Goal: Information Seeking & Learning: Find specific fact

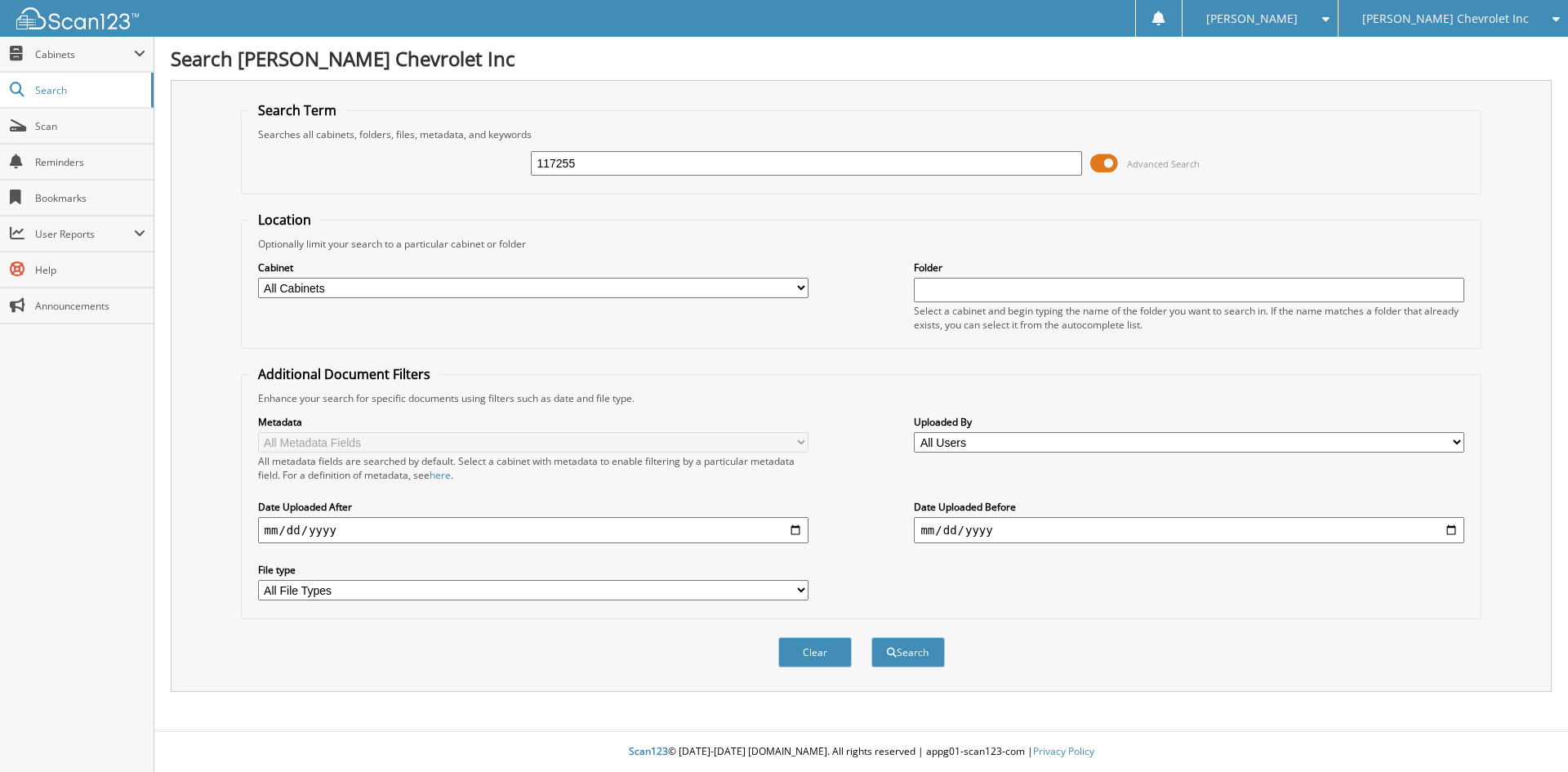
type input "117255"
click at [871, 637] on button "Search" at bounding box center [907, 652] width 73 height 30
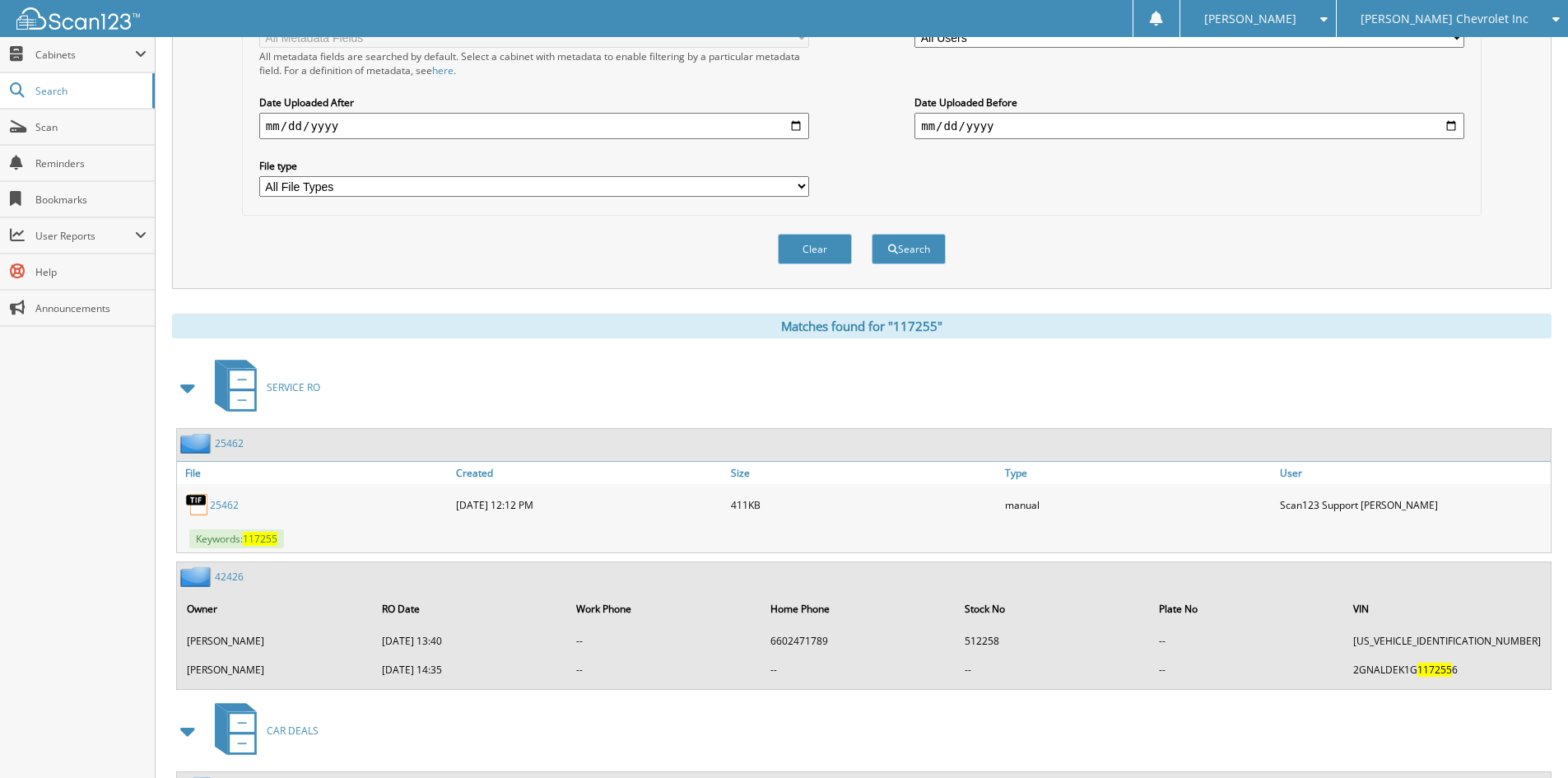
scroll to position [412, 0]
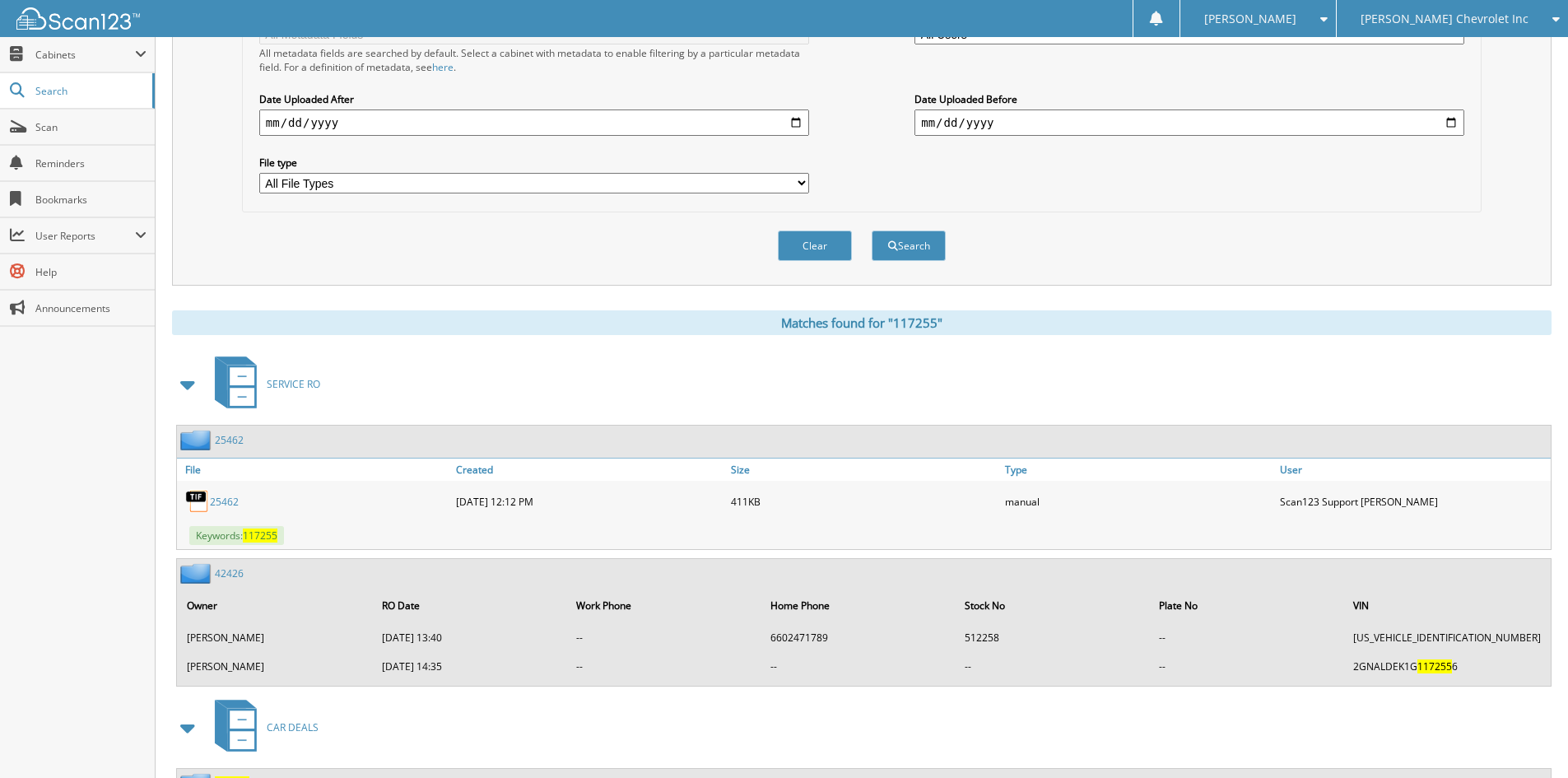
click at [178, 377] on span at bounding box center [188, 384] width 23 height 30
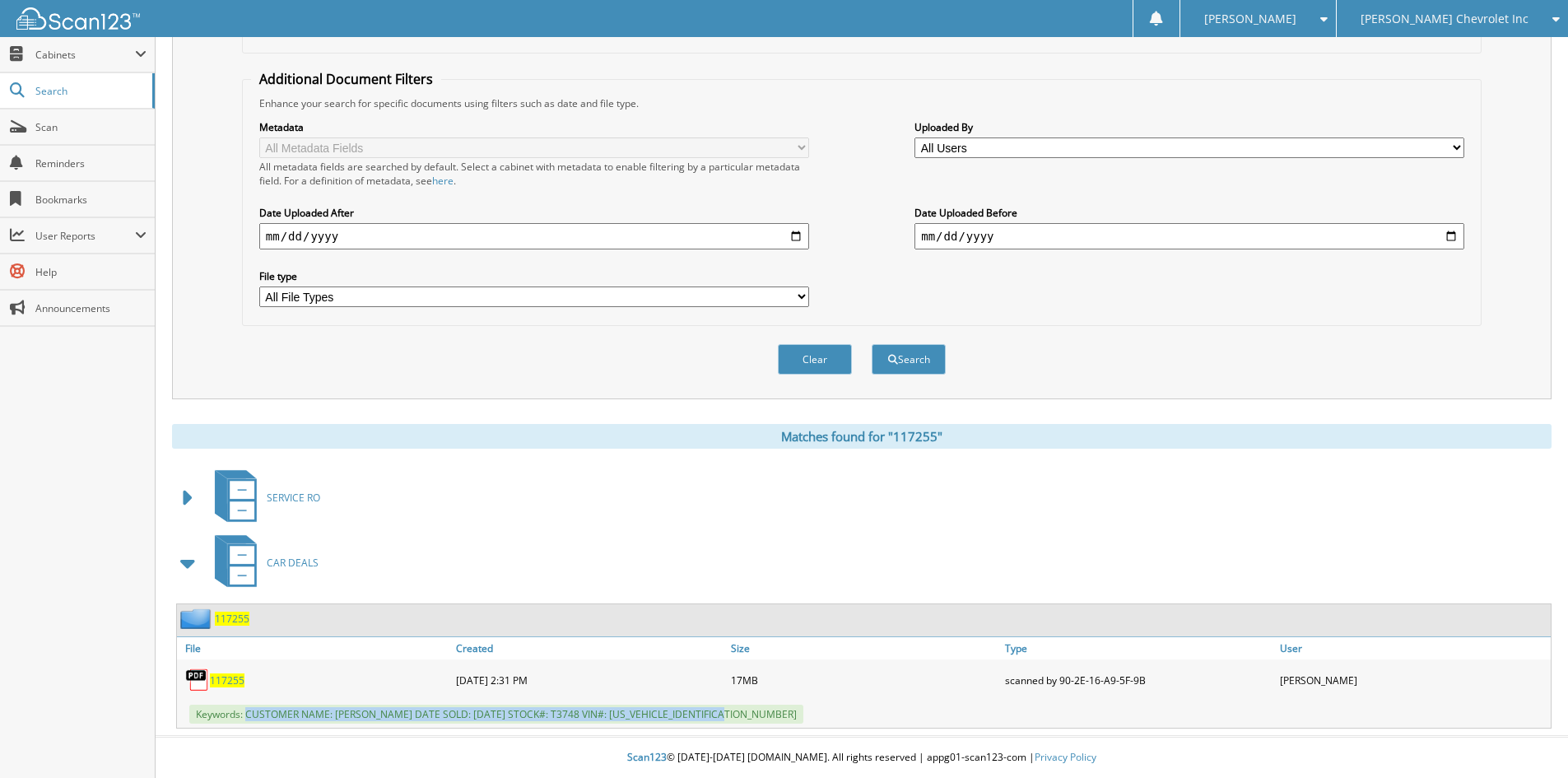
drag, startPoint x: 249, startPoint y: 713, endPoint x: 756, endPoint y: 711, distance: 507.0
click at [756, 711] on div "Keywords: CUSTOMER NAME: RODOLFO MONROY DATE SOLD: 09/06/2025 STOCK#: T3748 VIN…" at bounding box center [864, 714] width 1374 height 27
copy span "CUSTOMER NAME: RODOLFO MONROY DATE SOLD: 09/06/2025 STOCK#: T3748 VIN#: 1GC4YUE…"
click at [1447, 369] on div "Clear Search" at bounding box center [862, 359] width 1240 height 67
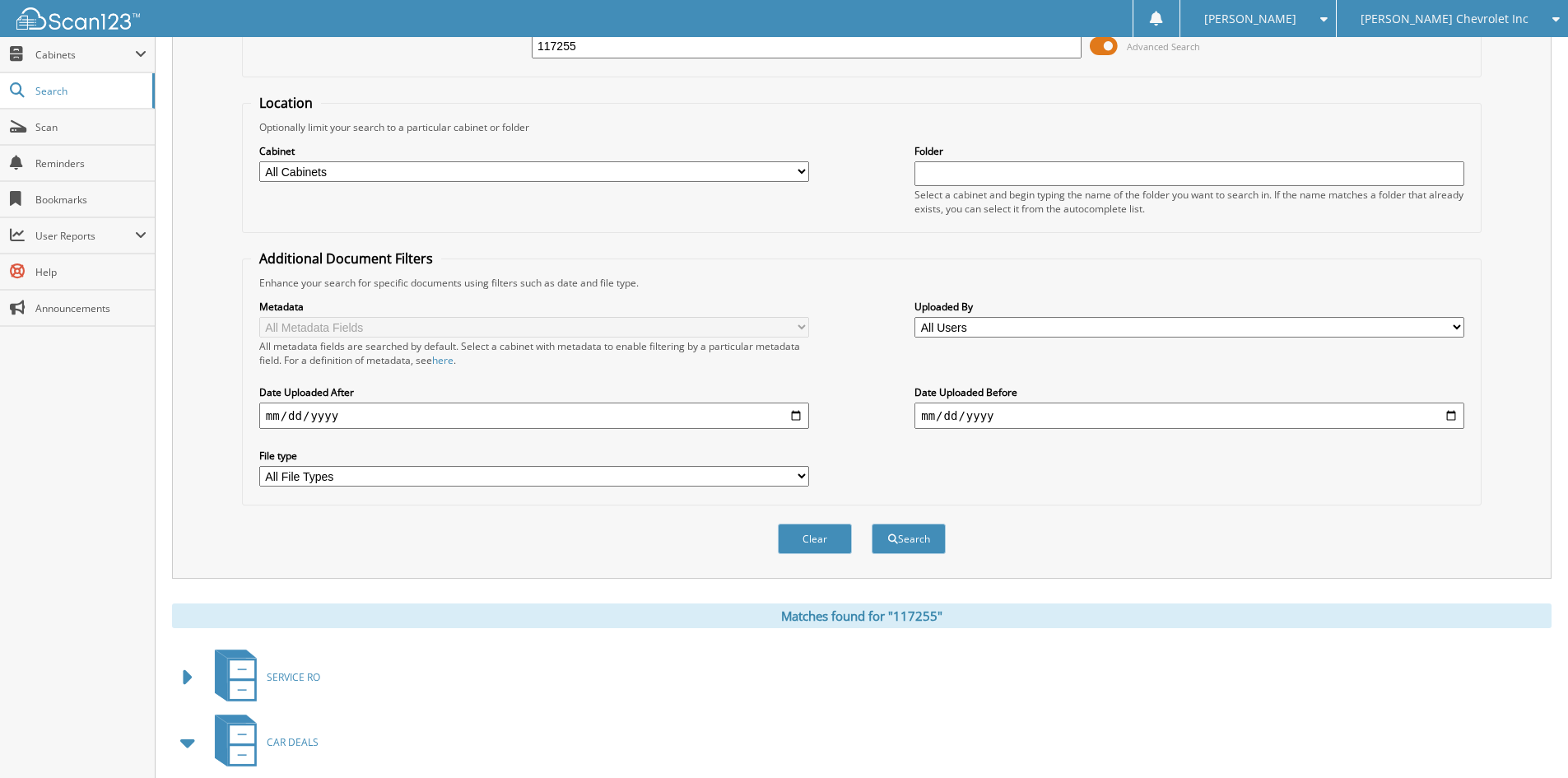
scroll to position [0, 0]
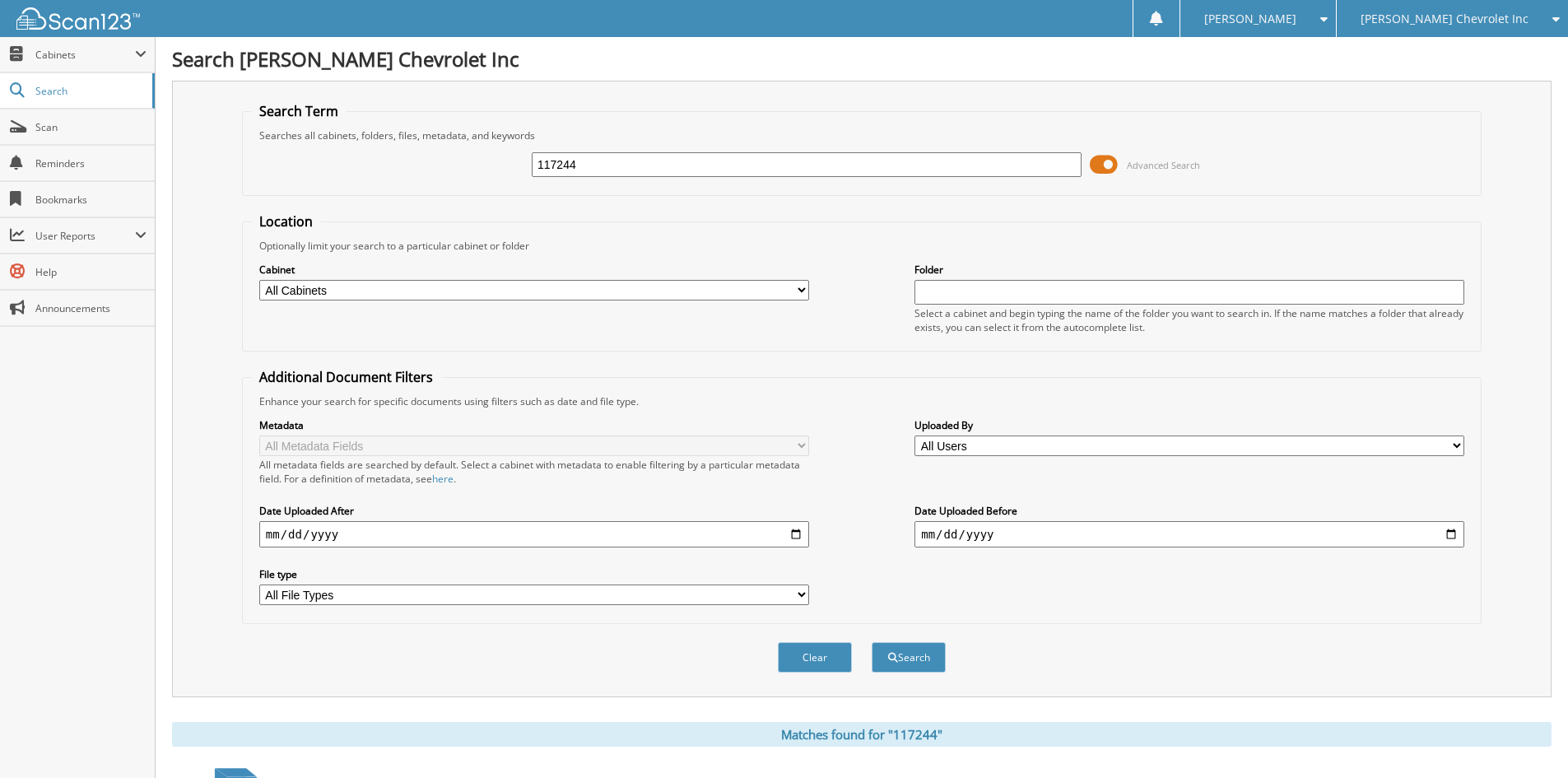
click at [134, 379] on div "Close Cabinets This Company All Companies Search Scan" at bounding box center [77, 408] width 155 height 741
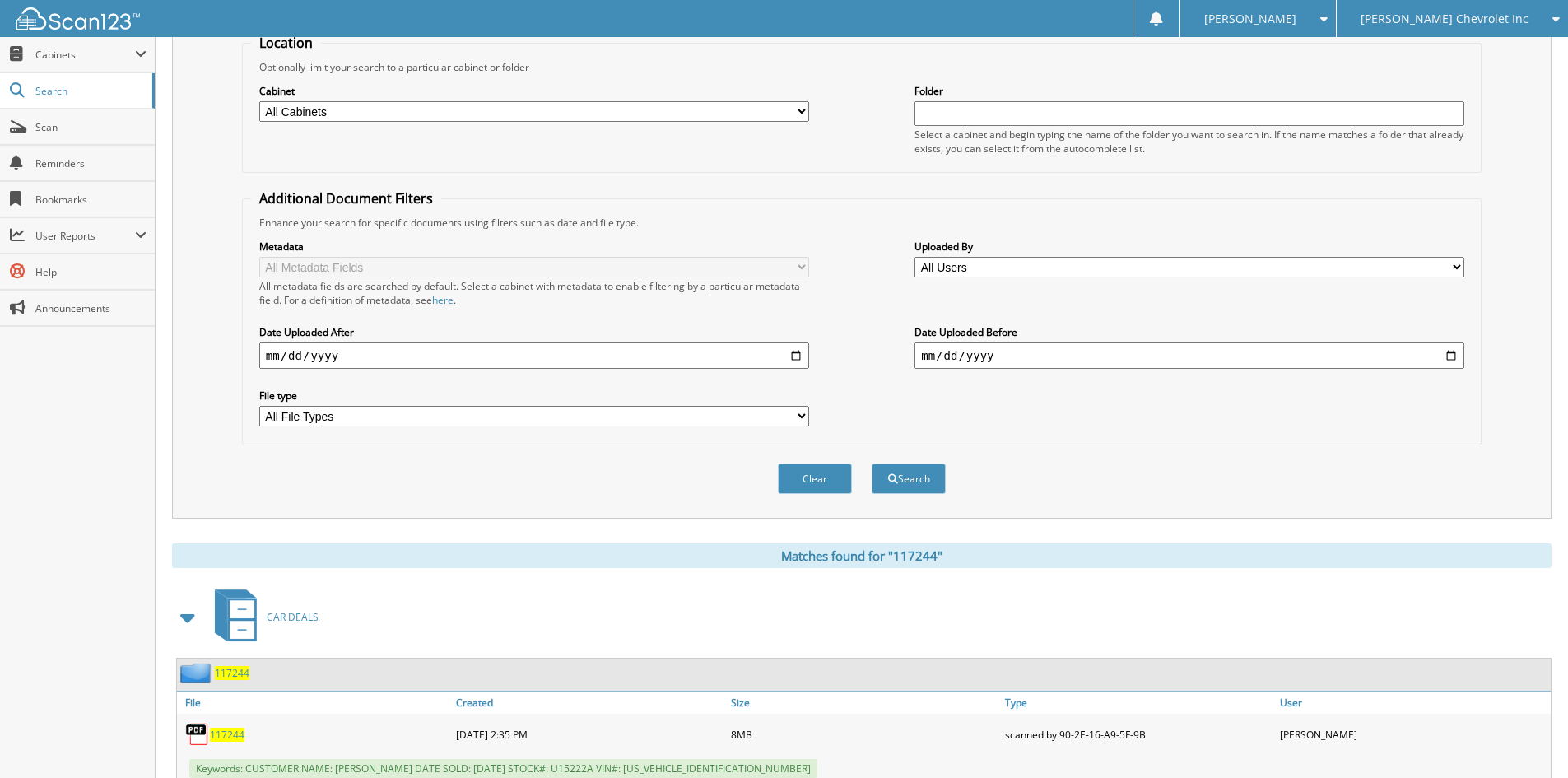
scroll to position [247, 0]
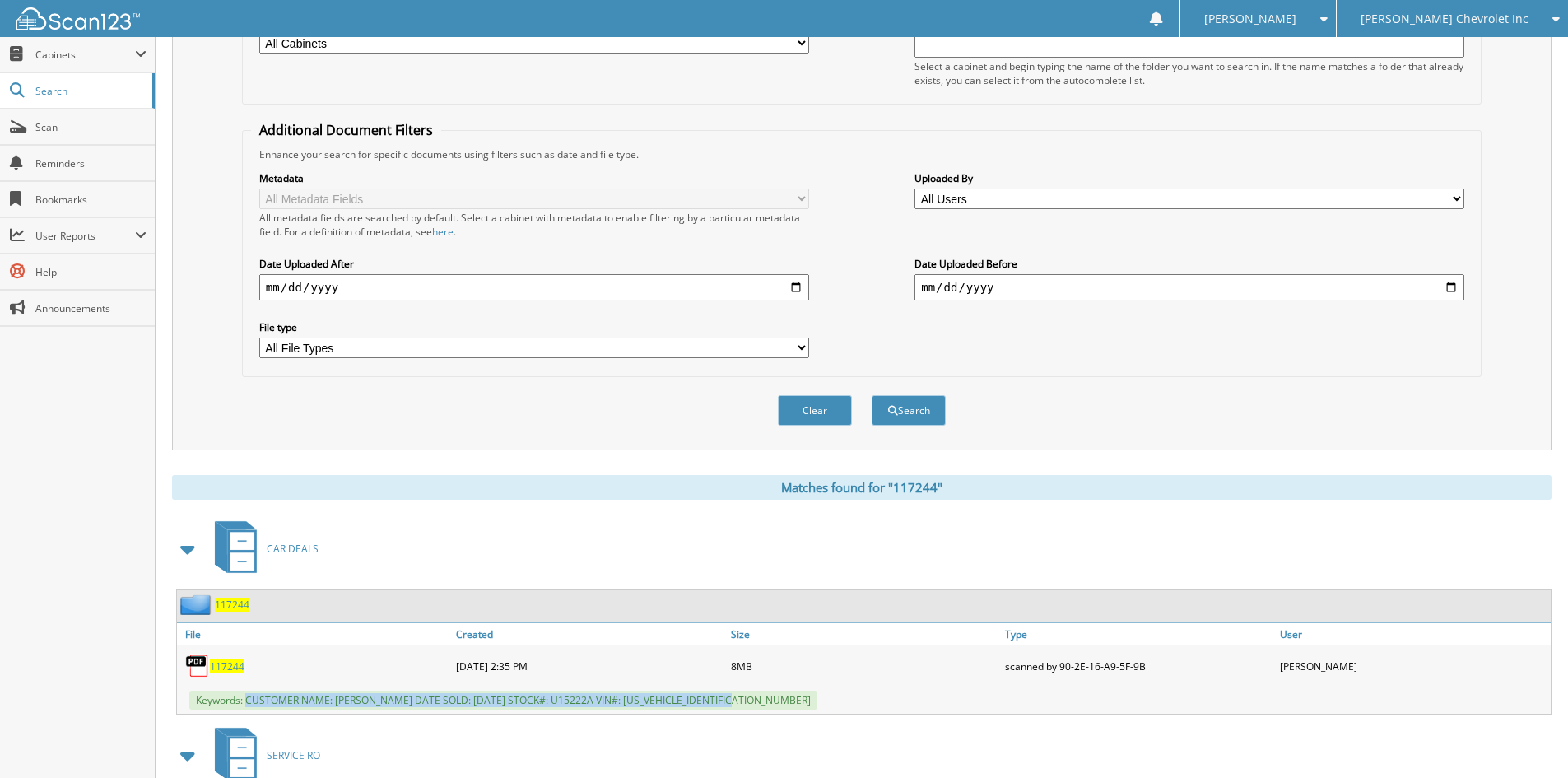
drag, startPoint x: 248, startPoint y: 701, endPoint x: 773, endPoint y: 696, distance: 525.0
click at [773, 696] on div "Keywords: CUSTOMER NAME: DONALD BANNES DATE SOLD: 09/05/2025 STOCK#: U15222A VI…" at bounding box center [864, 700] width 1374 height 27
copy span "CUSTOMER NAME: DONALD BANNES DATE SOLD: 09/05/2025 STOCK#: U15222A VIN#: 1GKS2B…"
drag, startPoint x: 1295, startPoint y: 372, endPoint x: 1272, endPoint y: 393, distance: 31.1
click at [1295, 372] on fieldset "Additional Document Filters Enhance your search for specific documents using fi…" at bounding box center [862, 248] width 1240 height 256
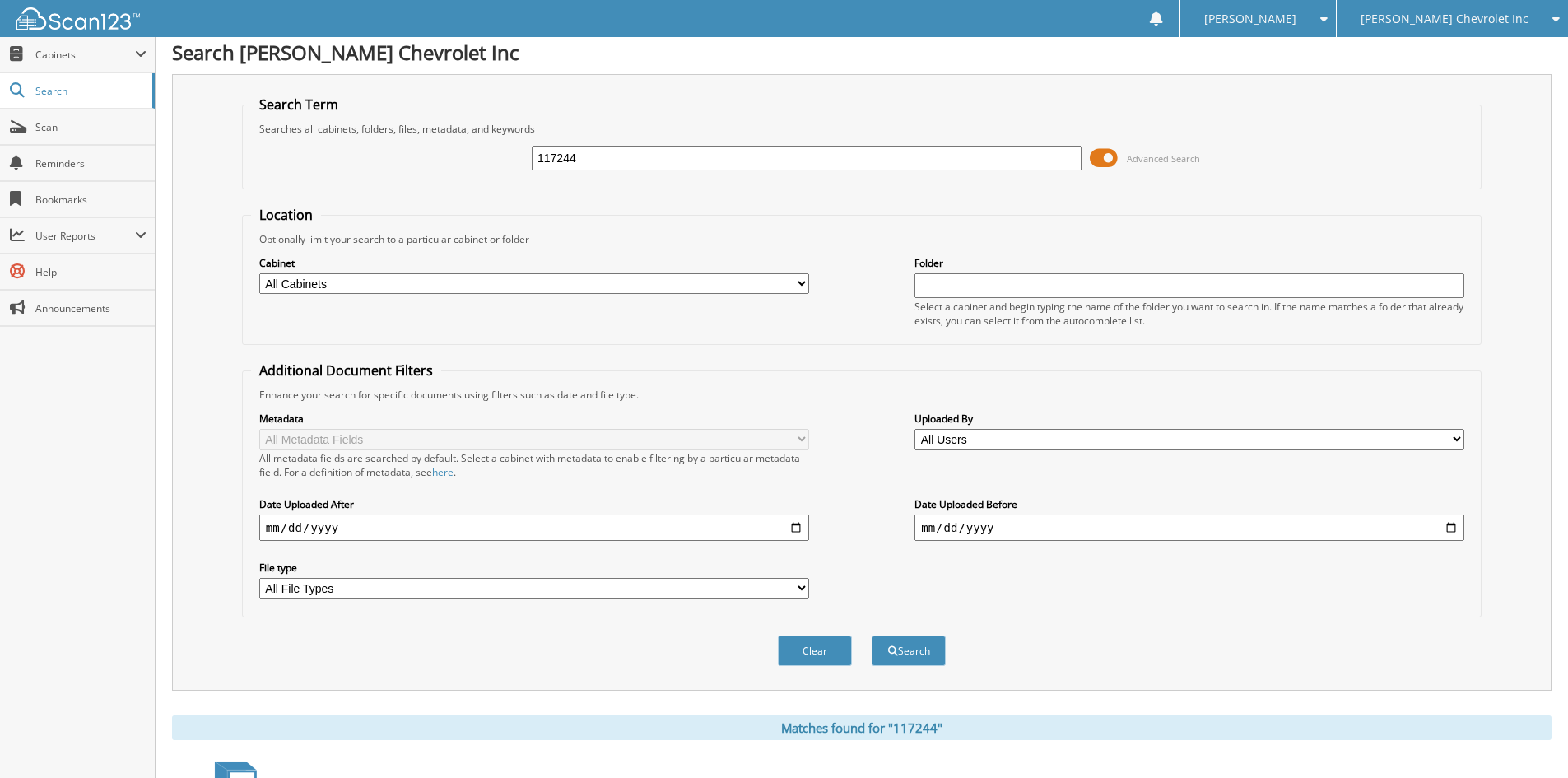
scroll to position [0, 0]
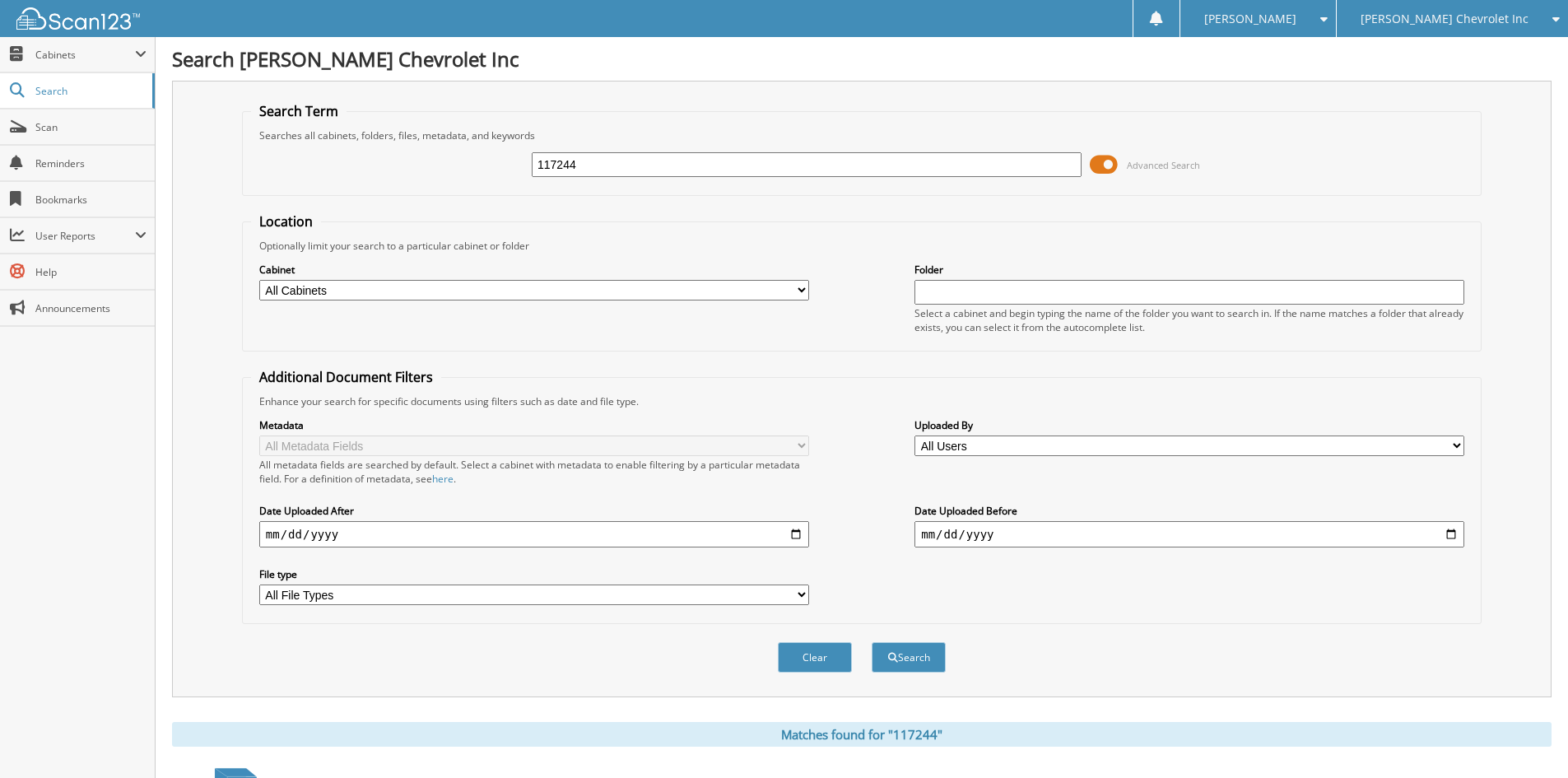
drag, startPoint x: 633, startPoint y: 164, endPoint x: 252, endPoint y: 116, distance: 384.0
click at [285, 127] on fieldset "Search Term Searches all cabinets, folders, files, metadata, and keywords 11724…" at bounding box center [862, 149] width 1240 height 93
type input "117135"
click at [871, 642] on button "Search" at bounding box center [908, 657] width 74 height 31
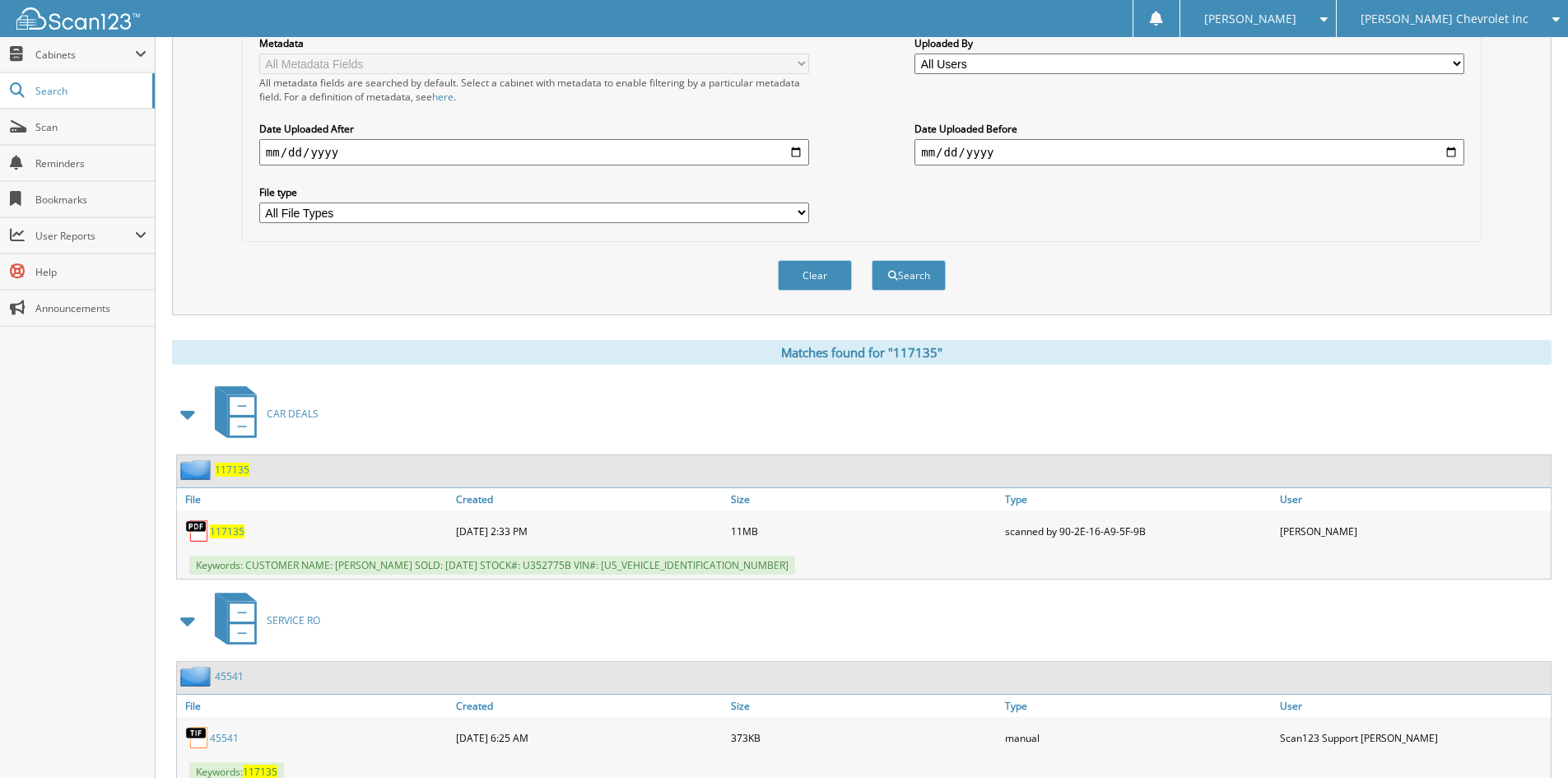
scroll to position [412, 0]
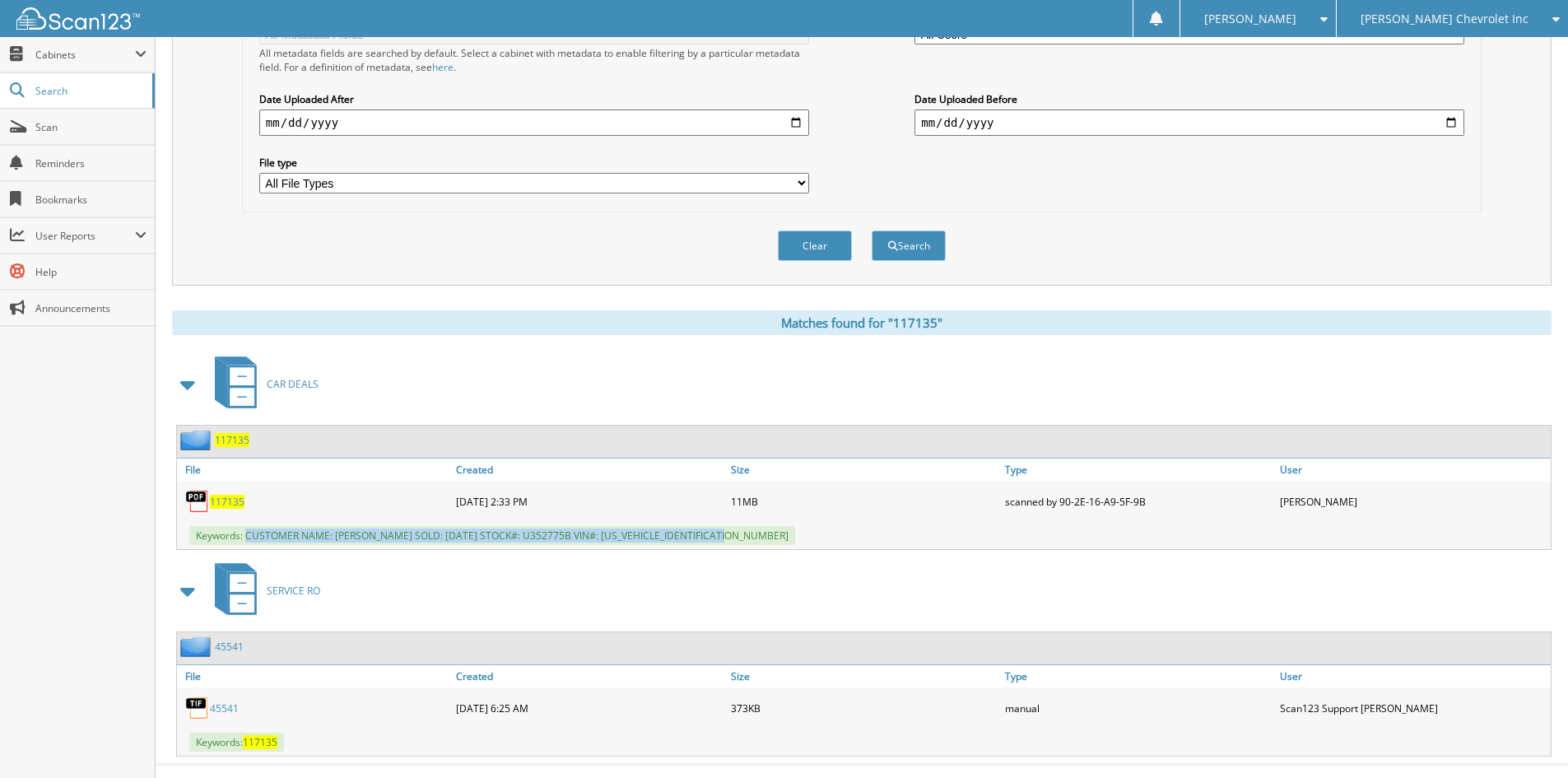
drag, startPoint x: 246, startPoint y: 537, endPoint x: 745, endPoint y: 531, distance: 499.0
click at [745, 531] on div "Keywords: CUSTOMER NAME: [PERSON_NAME] SOLD: [DATE] STOCK#: U352775B VIN#: [US_…" at bounding box center [864, 535] width 1374 height 27
copy span "CUSTOMER NAME: ROY FRANCIS DATE SOLD: 08/30/2025 STOCK#: U352775B VIN#: 1C6RR7L…"
click at [1219, 329] on div "Matches found for "117135"" at bounding box center [862, 322] width 1379 height 25
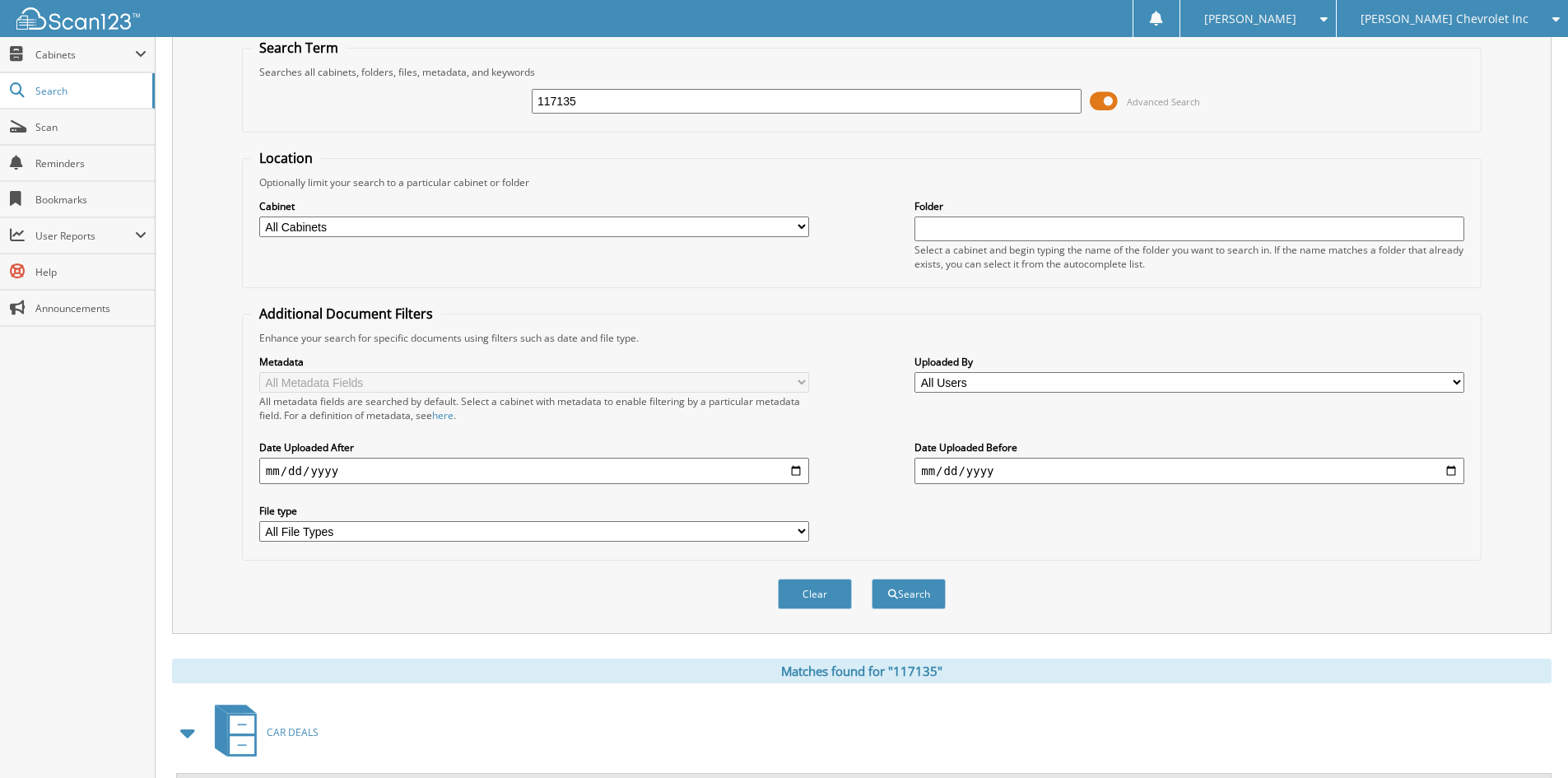
scroll to position [0, 0]
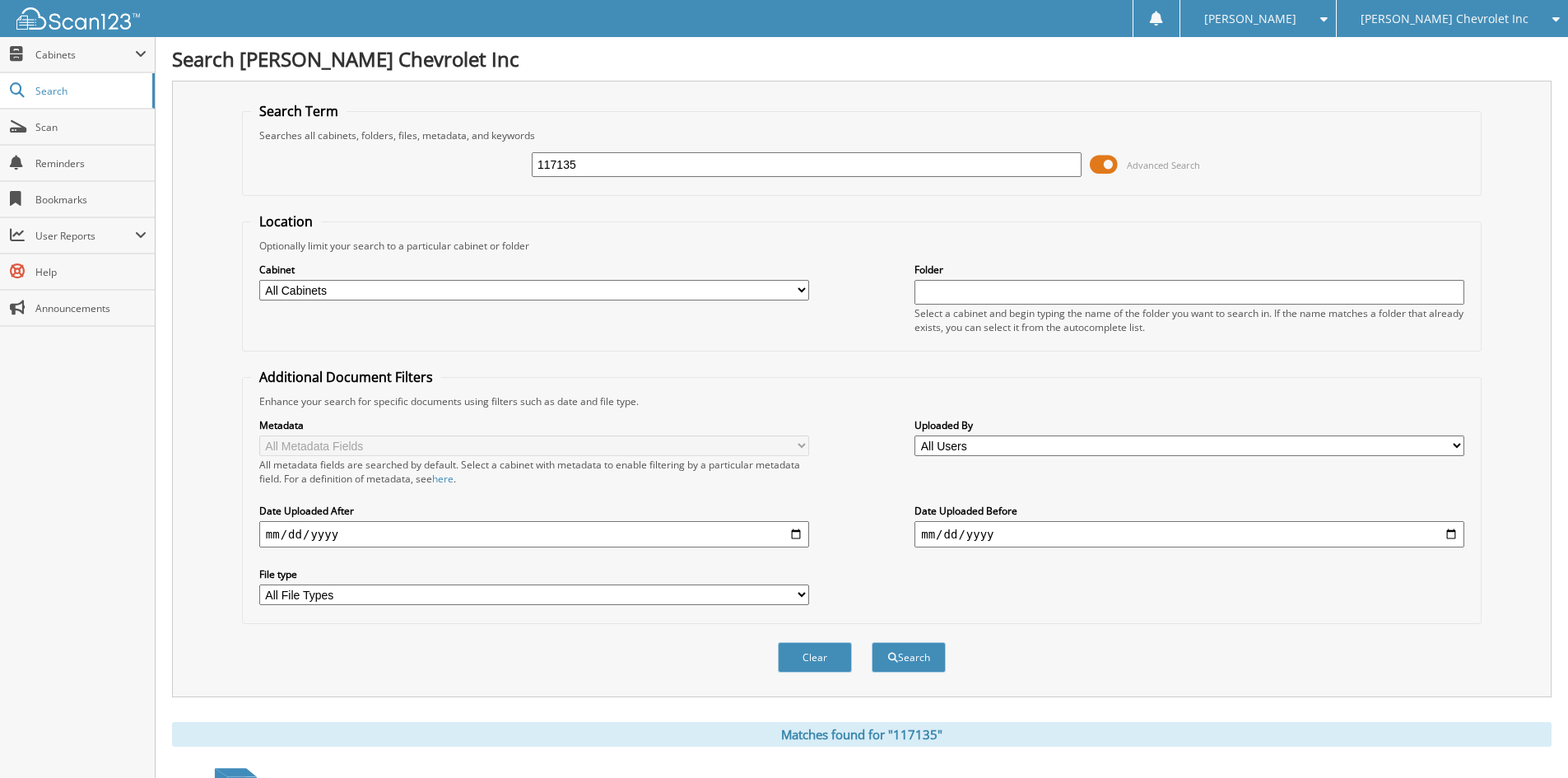
drag, startPoint x: 670, startPoint y: 160, endPoint x: 340, endPoint y: 206, distance: 333.2
click at [340, 206] on form "Search Term Searches all cabinets, folders, files, metadata, and keywords 11713…" at bounding box center [862, 396] width 1240 height 589
type input "117257"
click at [871, 642] on button "Search" at bounding box center [908, 657] width 74 height 31
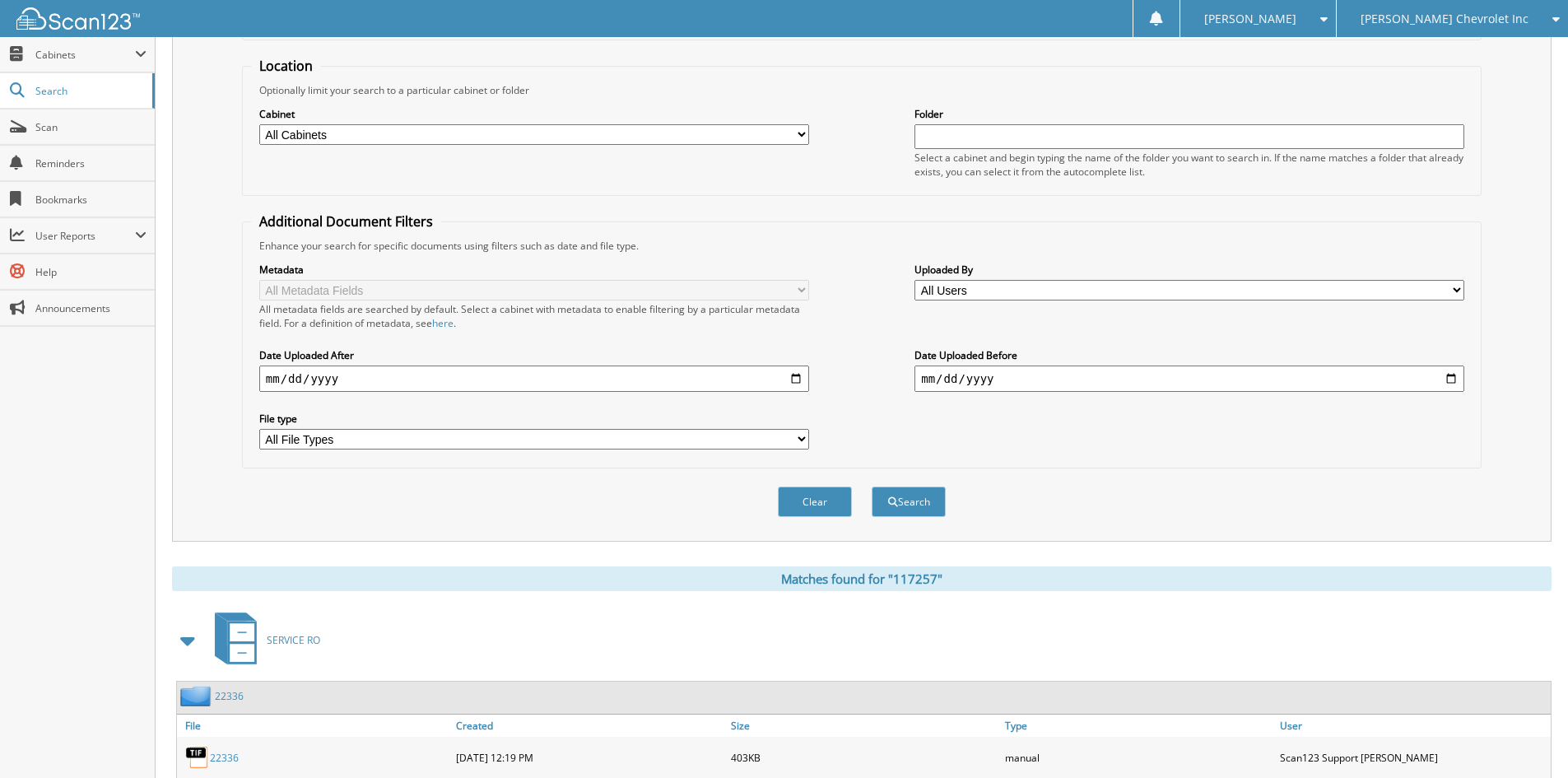
scroll to position [330, 0]
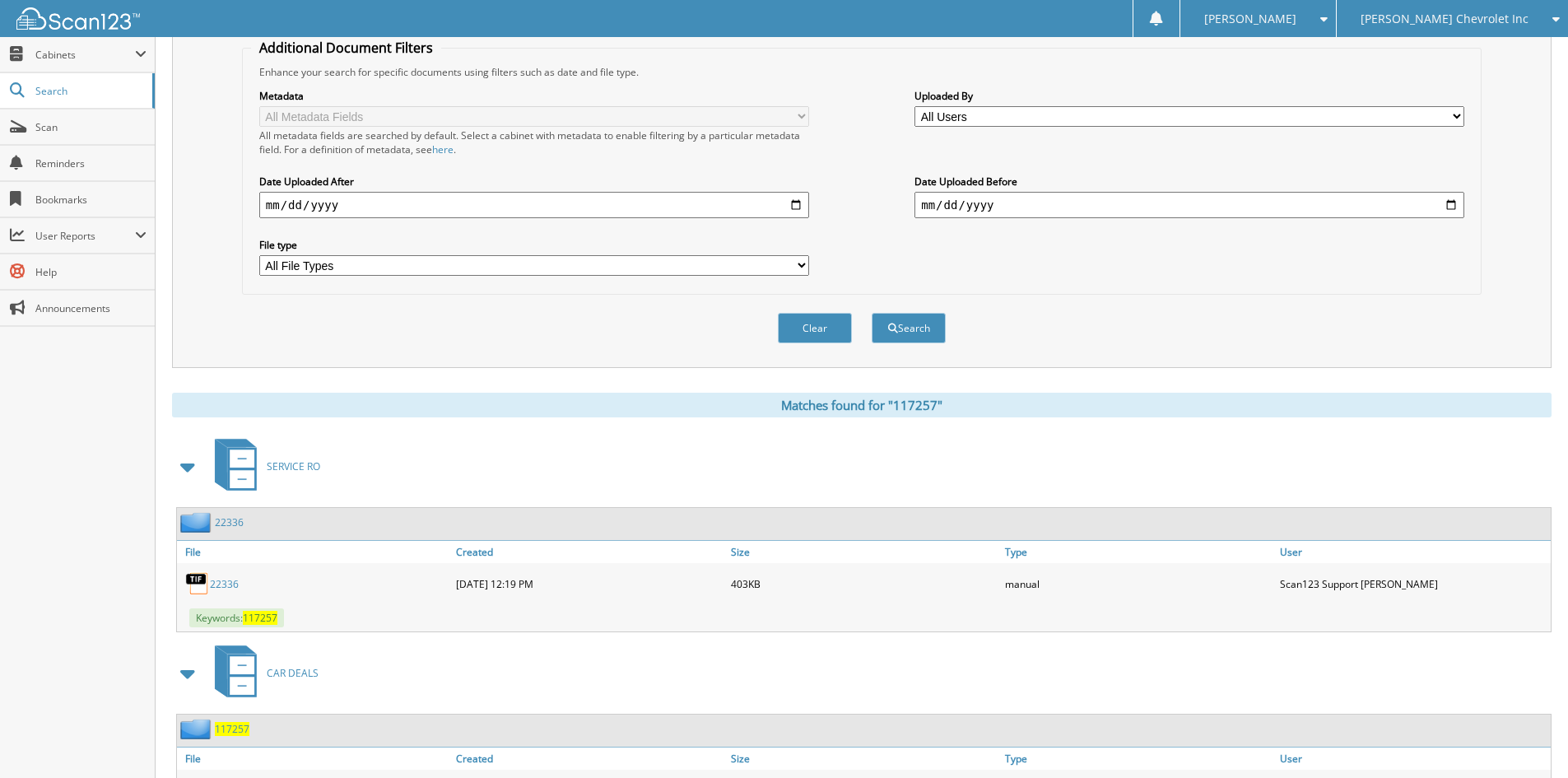
click at [188, 462] on span at bounding box center [188, 466] width 23 height 30
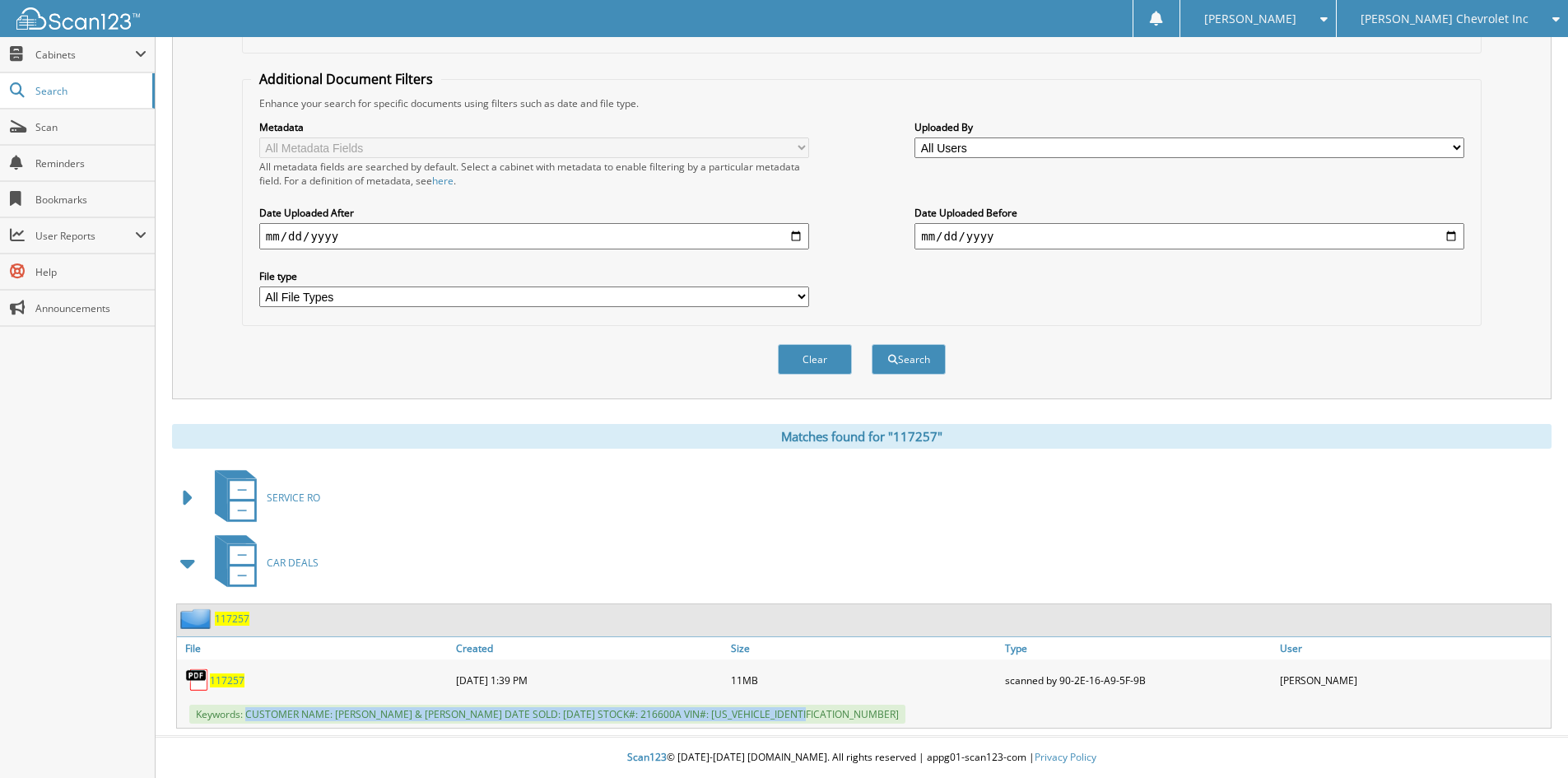
drag, startPoint x: 247, startPoint y: 713, endPoint x: 816, endPoint y: 720, distance: 569.0
click at [816, 720] on span "Keywords: CUSTOMER NAME: JAMES NELSON & AUDREY MUEX DATE SOLD: 09/06/2025 STOCK…" at bounding box center [547, 714] width 716 height 19
copy span "CUSTOMER NAME: JAMES NELSON & AUDREY MUEX DATE SOLD: 09/06/2025 STOCK#: 216600A…"
click at [1279, 358] on div "Clear Search" at bounding box center [862, 359] width 1240 height 67
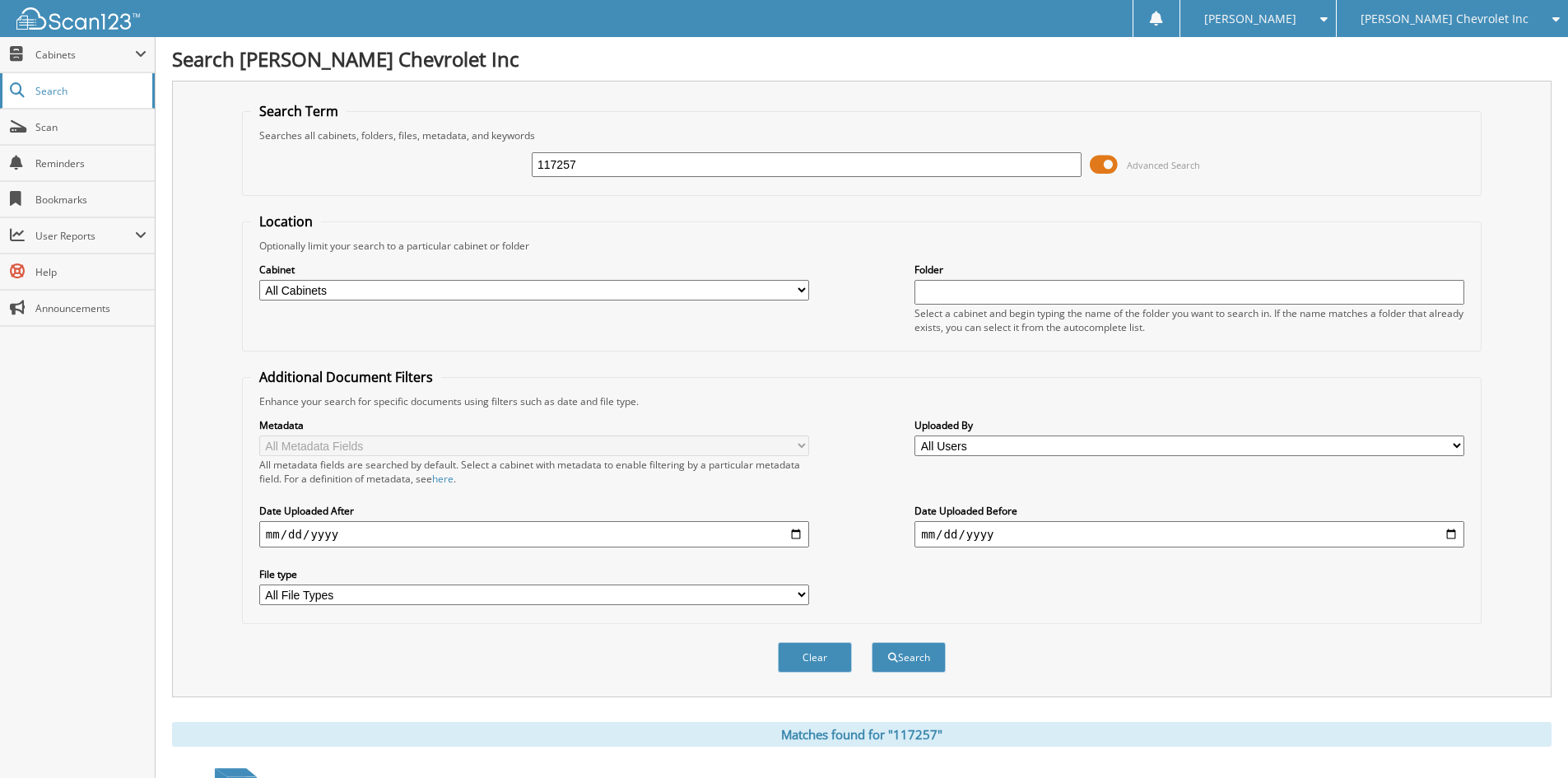
drag, startPoint x: 606, startPoint y: 161, endPoint x: 86, endPoint y: 82, distance: 526.0
click at [99, 87] on body "Sarah B. Settings Logout Jim Butler Chevrolet Inc Jim Butler Alfa Romeo Close S…" at bounding box center [784, 538] width 1568 height 1076
type input "117298"
click at [871, 642] on button "Search" at bounding box center [908, 657] width 74 height 31
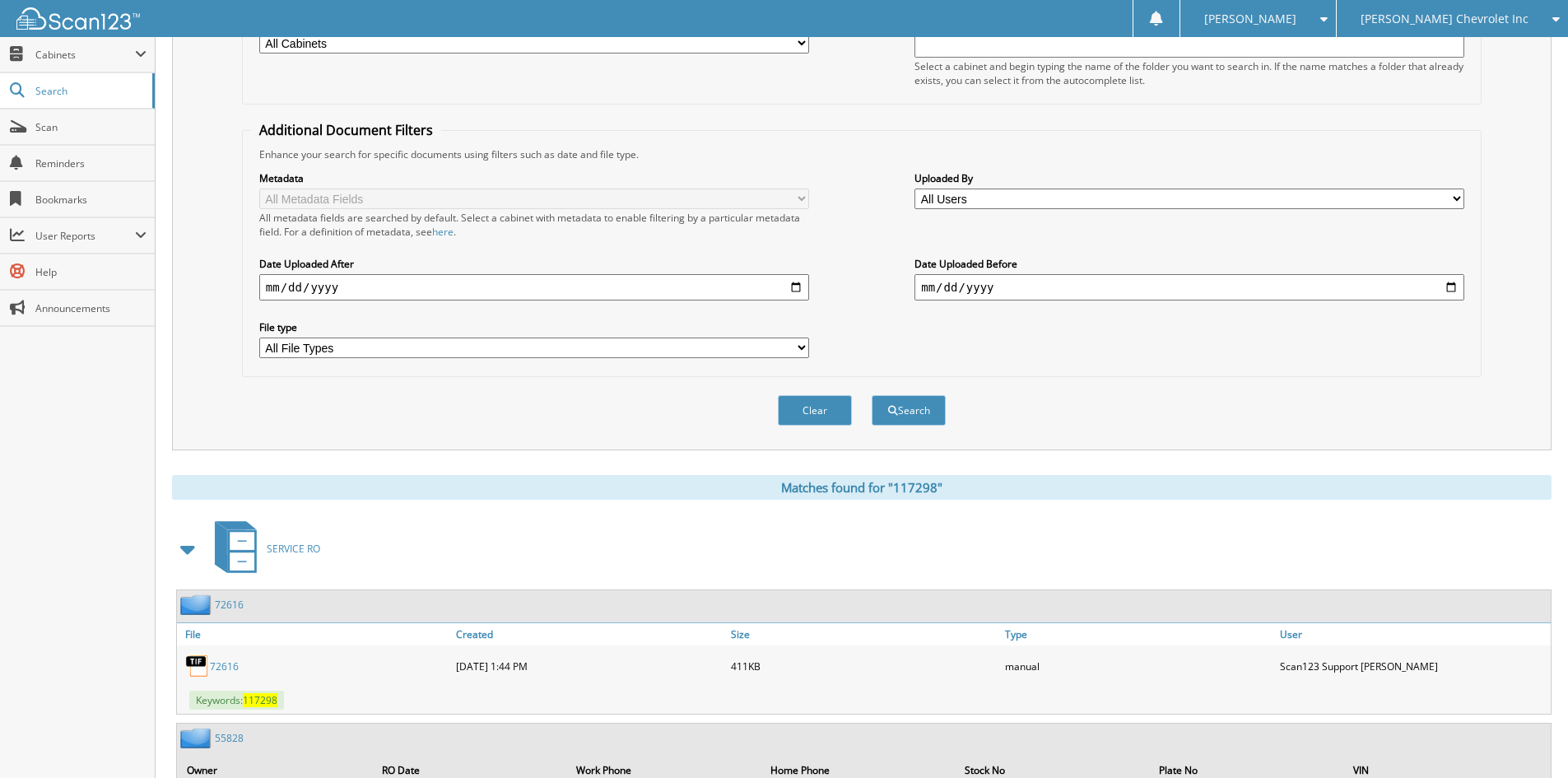
click at [195, 544] on span at bounding box center [188, 549] width 23 height 30
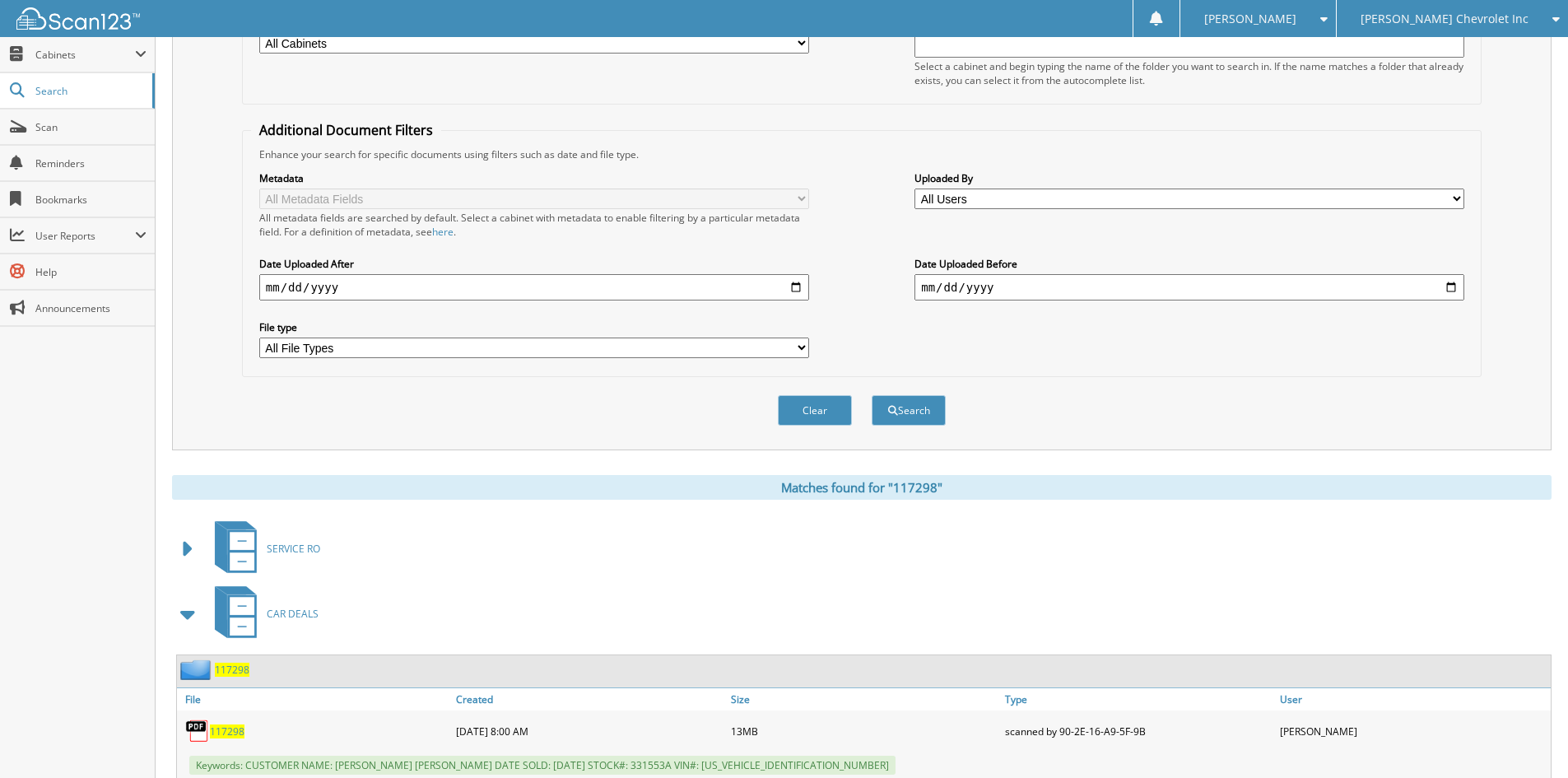
scroll to position [299, 0]
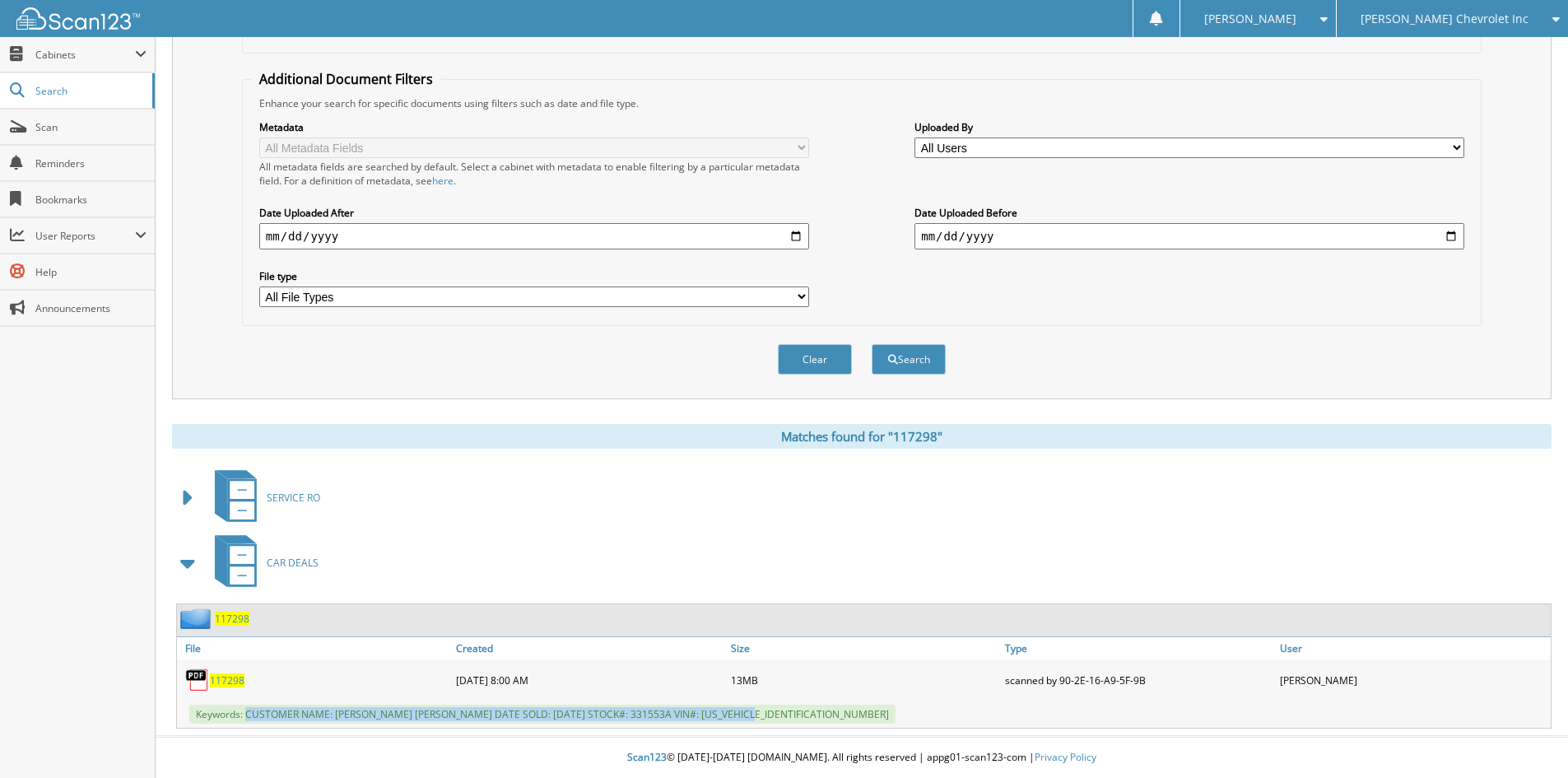
drag, startPoint x: 245, startPoint y: 712, endPoint x: 760, endPoint y: 721, distance: 515.1
click at [760, 721] on div "Keywords: CUSTOMER NAME: [PERSON_NAME] [PERSON_NAME] DATE SOLD: [DATE] STOCK#: …" at bounding box center [864, 714] width 1374 height 27
copy span "CUSTOMER NAME: [PERSON_NAME] [PERSON_NAME] DATE SOLD: [DATE] STOCK#: 331553A VI…"
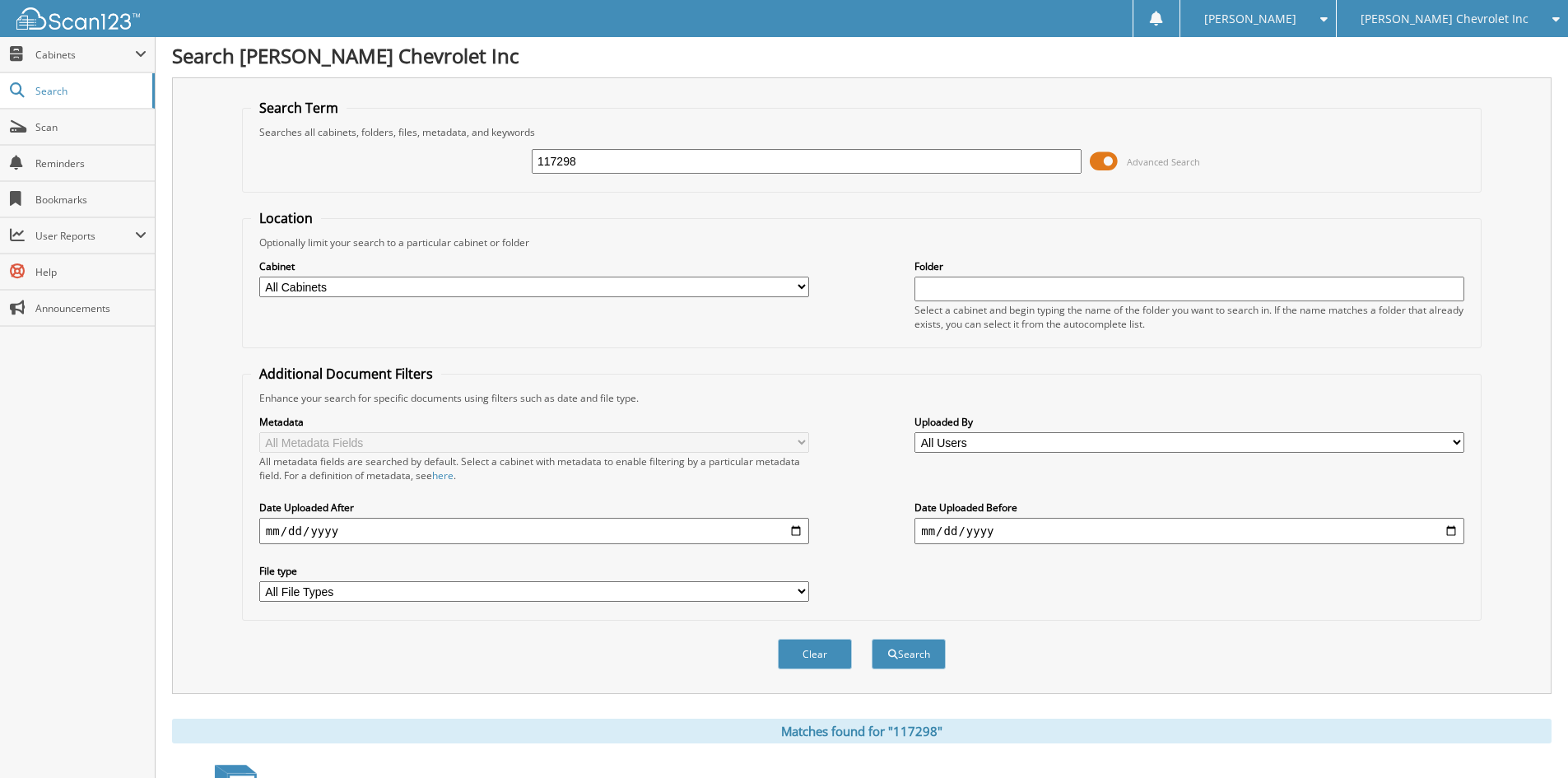
scroll to position [0, 0]
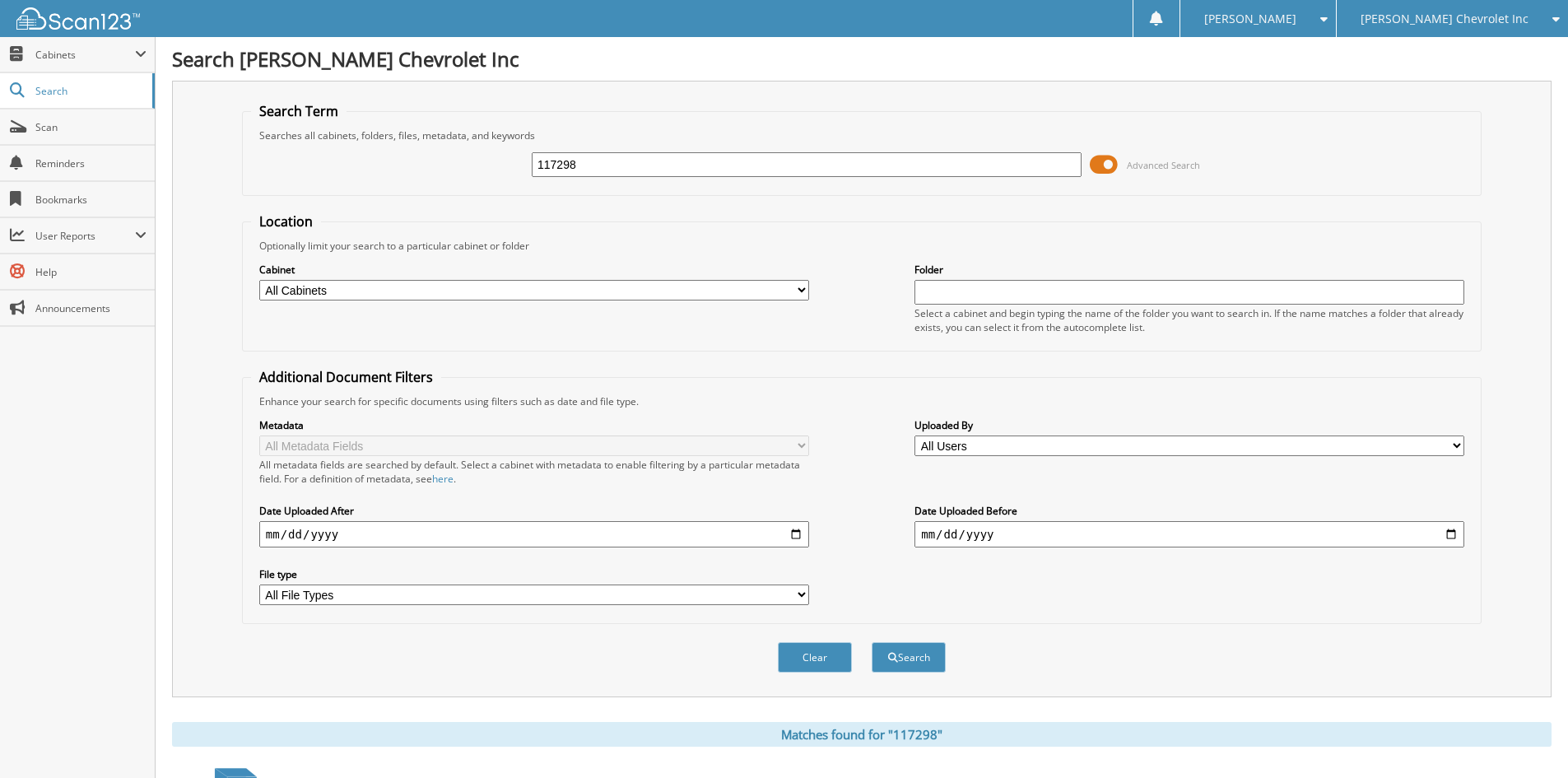
click at [1262, 244] on div "Optionally limit your search to a particular cabinet or folder" at bounding box center [862, 245] width 1221 height 14
drag, startPoint x: 651, startPoint y: 169, endPoint x: 306, endPoint y: 132, distance: 347.0
click at [311, 133] on fieldset "Search Term Searches all cabinets, folders, files, metadata, and keywords 11729…" at bounding box center [862, 149] width 1240 height 93
type input "117146"
click at [871, 642] on button "Search" at bounding box center [908, 657] width 74 height 31
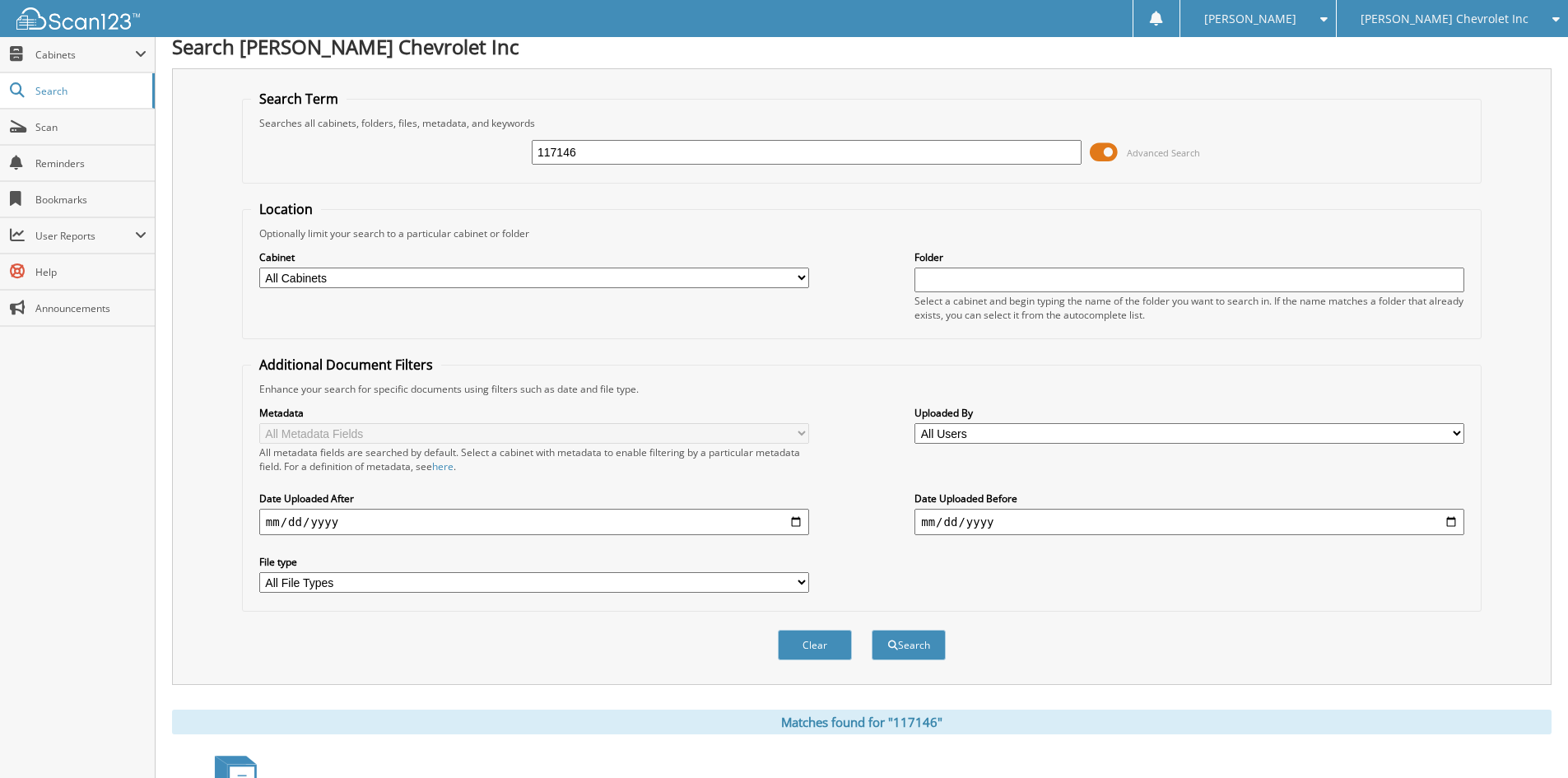
scroll to position [330, 0]
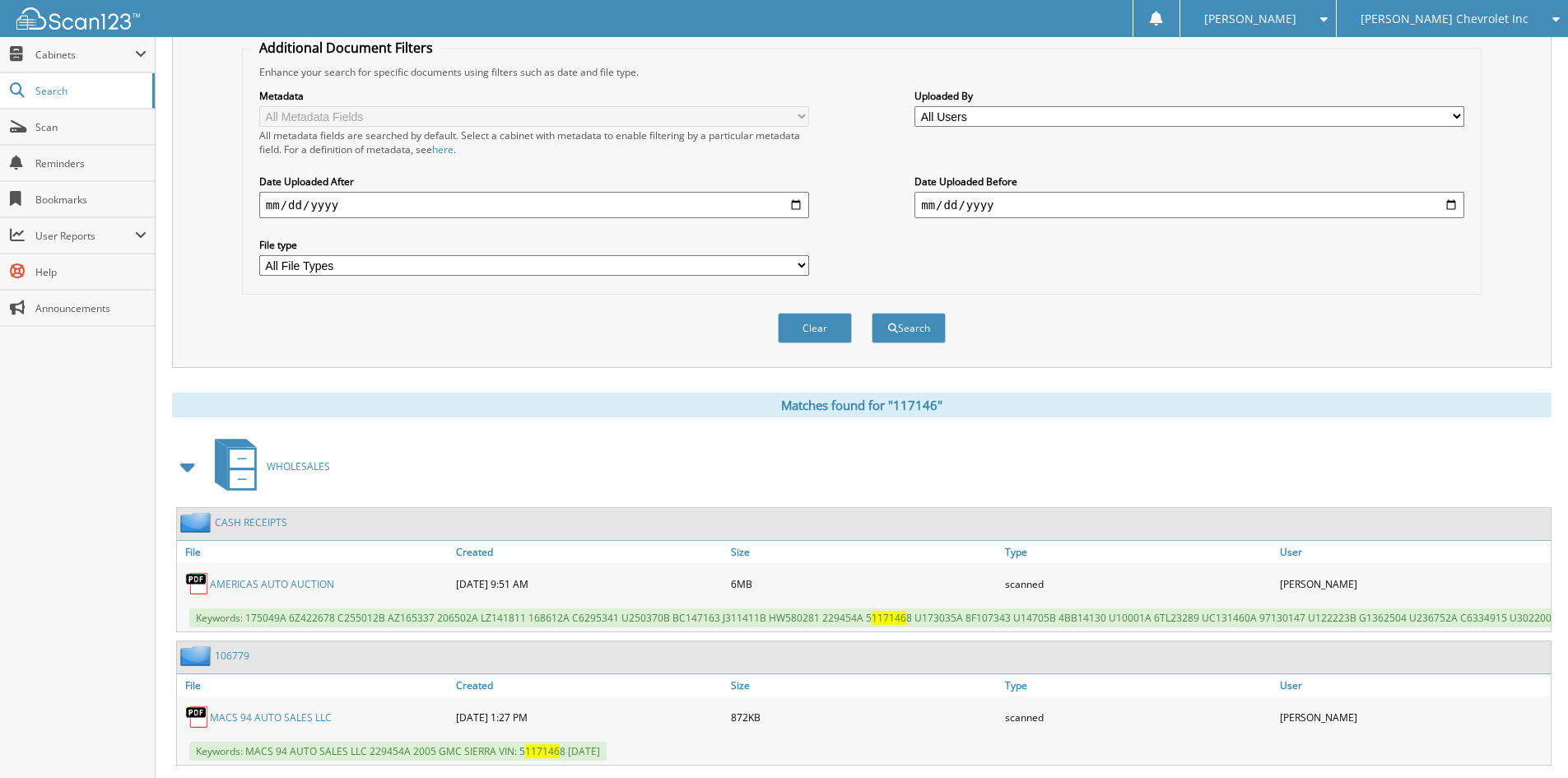
click at [184, 461] on span at bounding box center [188, 466] width 23 height 30
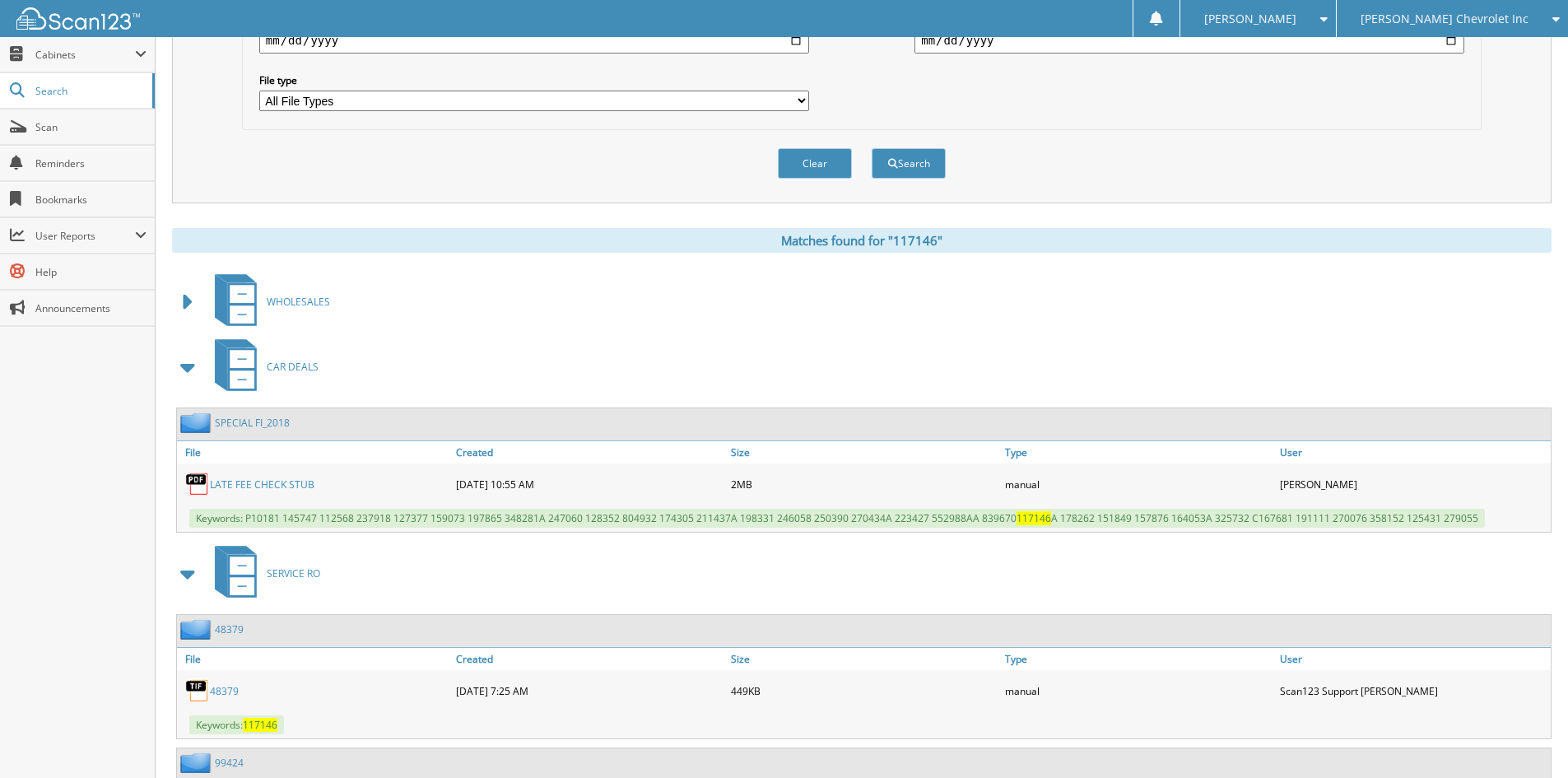
scroll to position [0, 0]
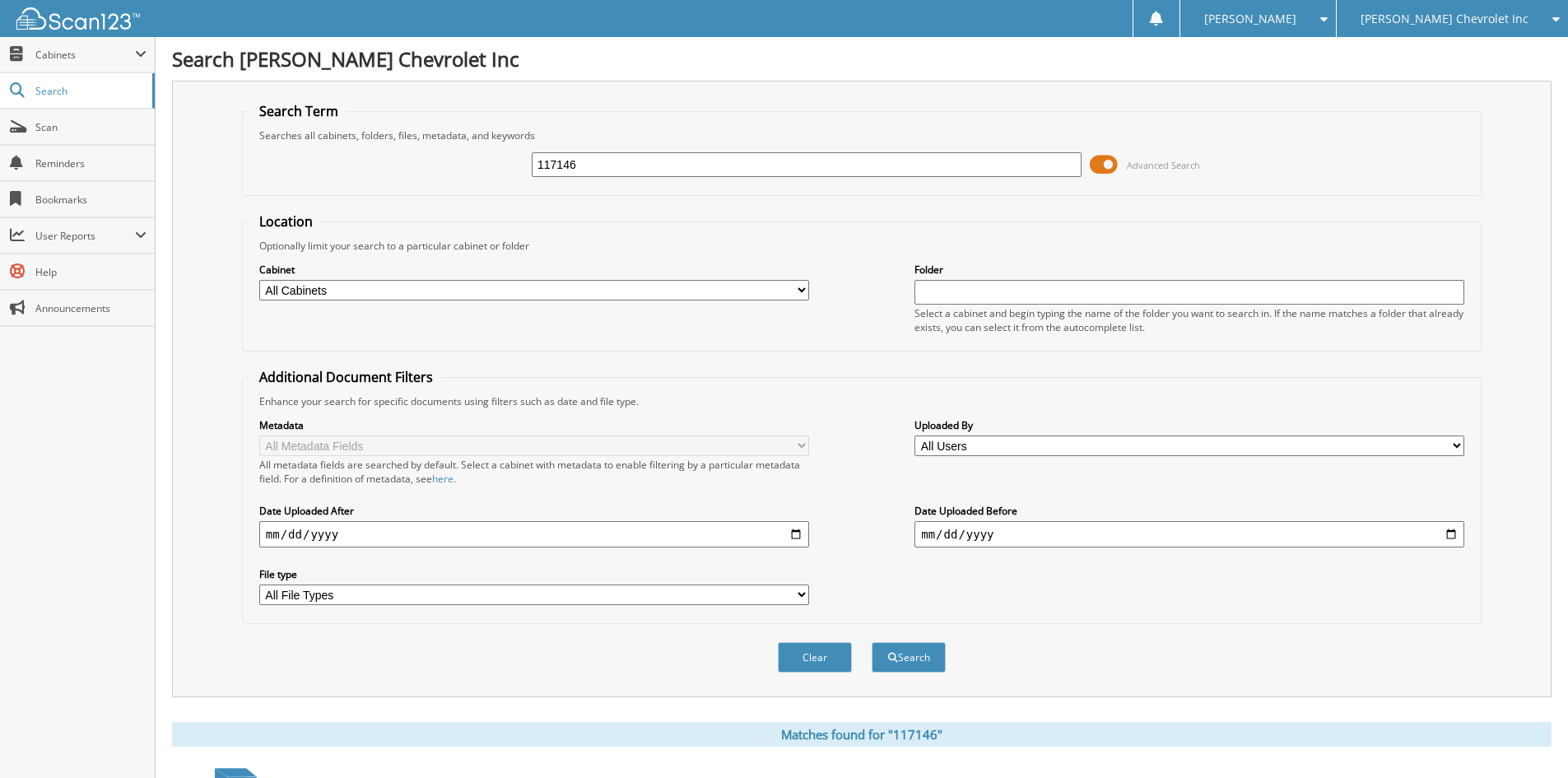
click at [1502, 23] on span "[PERSON_NAME] Chevrolet Inc" at bounding box center [1445, 19] width 168 height 10
click at [1503, 45] on link "[PERSON_NAME] Alfa Romeo" at bounding box center [1452, 52] width 231 height 29
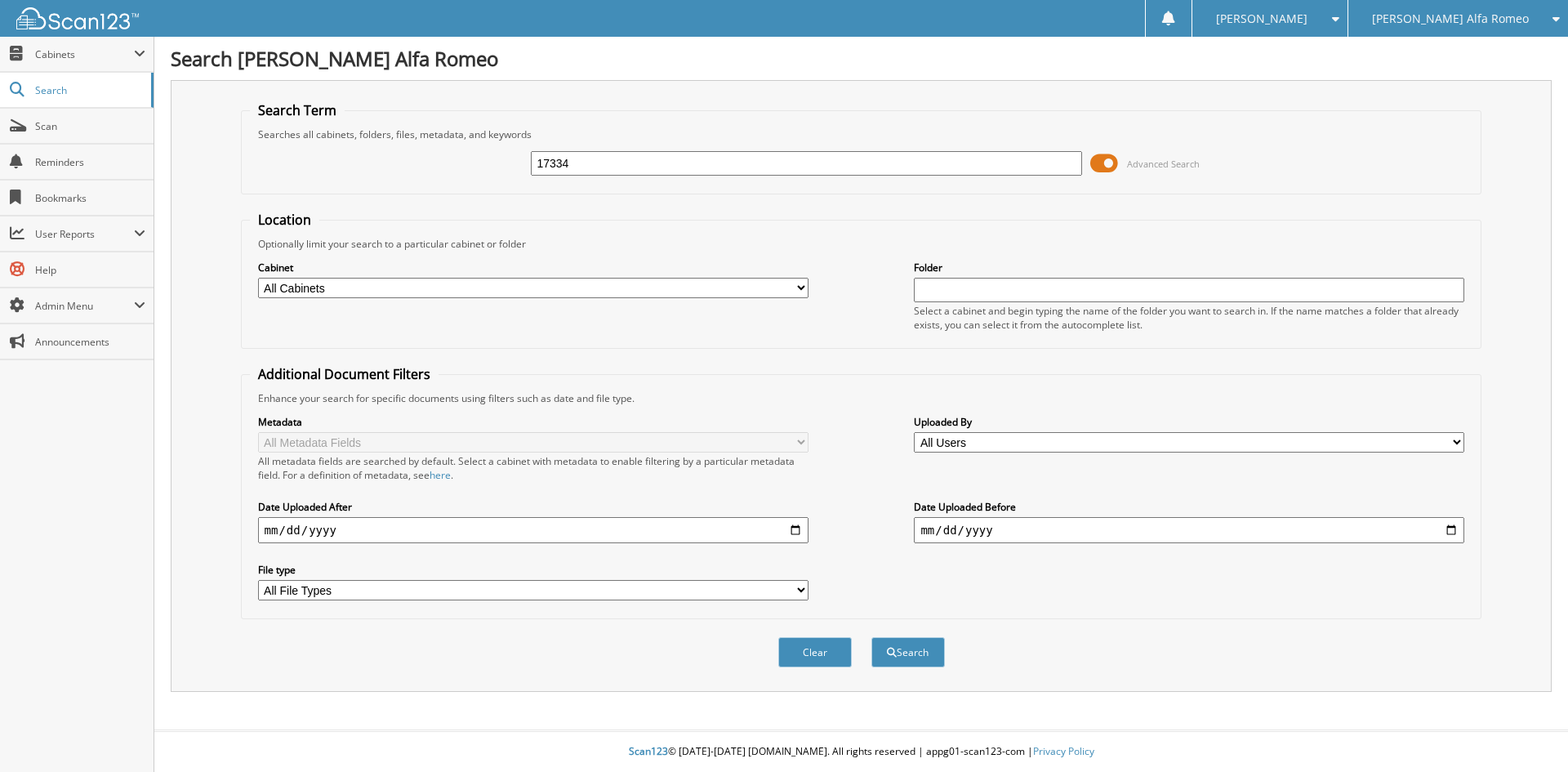
type input "17334"
click at [871, 637] on button "Search" at bounding box center [907, 652] width 73 height 30
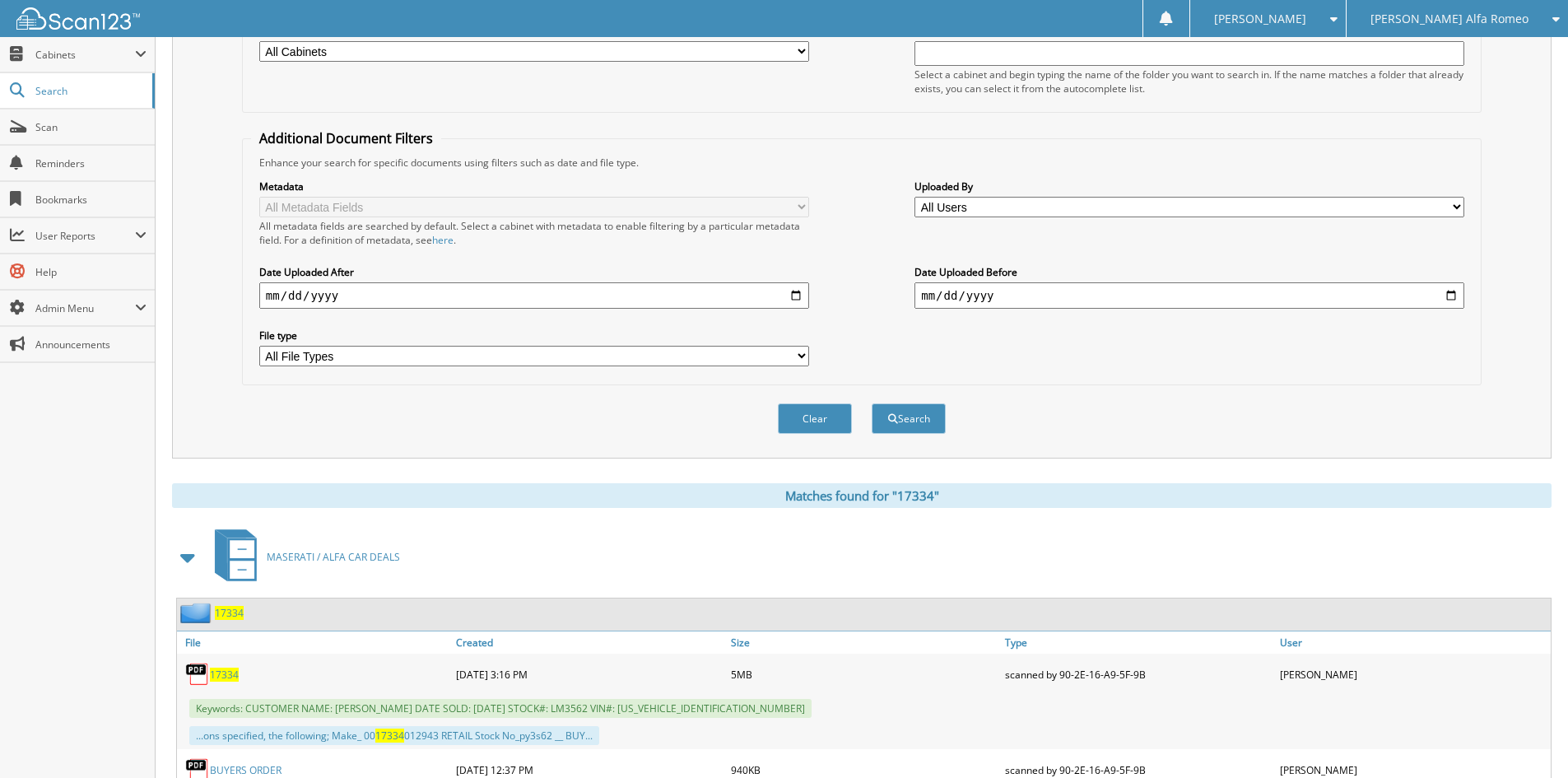
scroll to position [247, 0]
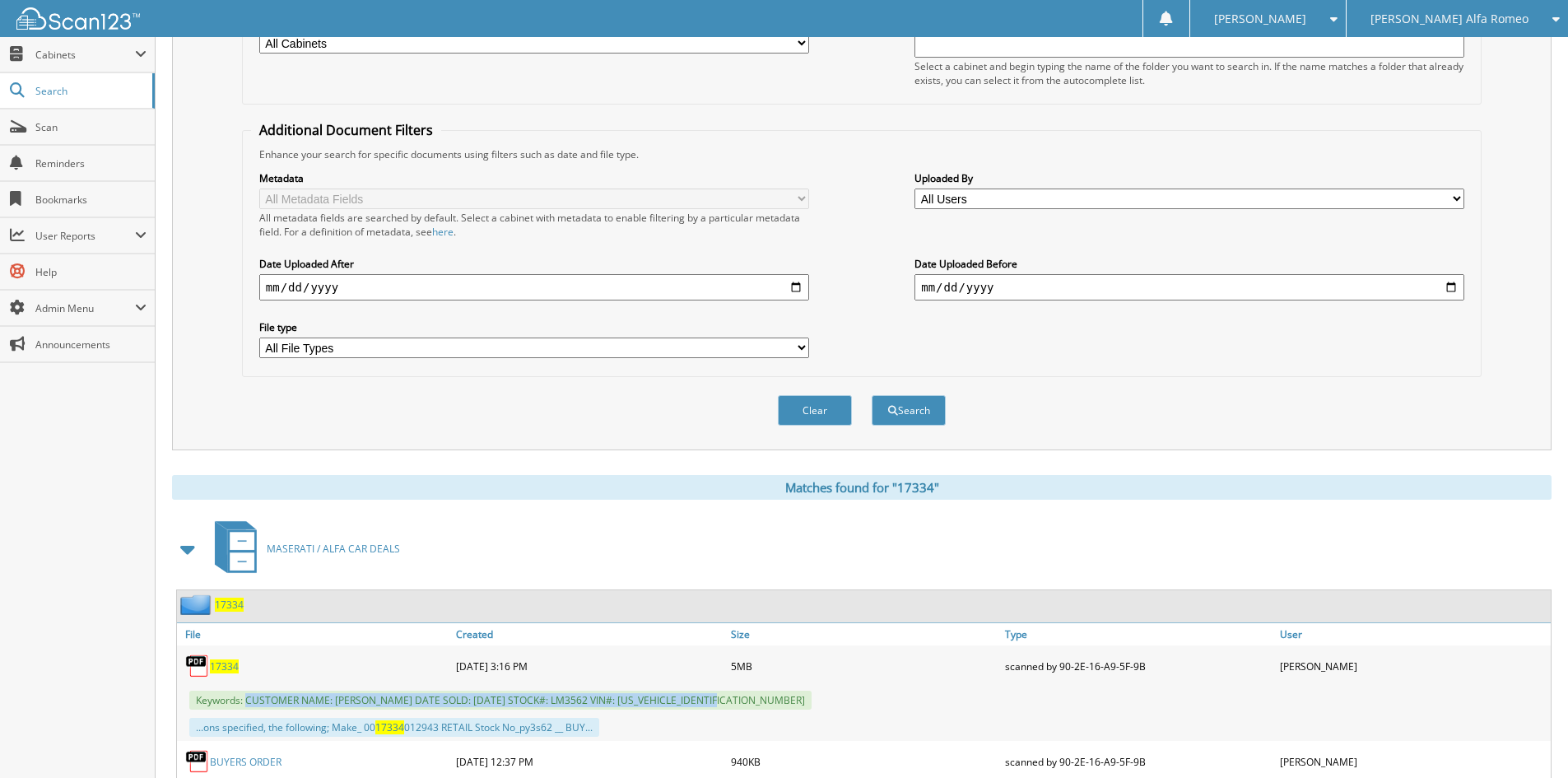
drag, startPoint x: 248, startPoint y: 703, endPoint x: 725, endPoint y: 706, distance: 477.0
click at [729, 708] on div "Keywords: CUSTOMER NAME: [PERSON_NAME] DATE SOLD: [DATE] STOCK#: LM3562 VIN#: […" at bounding box center [864, 700] width 1374 height 27
copy span "CUSTOMER NAME: [PERSON_NAME] DATE SOLD: [DATE] STOCK#: LM3562 VIN#: [US_VEHICLE…"
click at [216, 296] on div "Search Term Searches all cabinets, folders, files, metadata, and keywords 17334…" at bounding box center [862, 142] width 1379 height 617
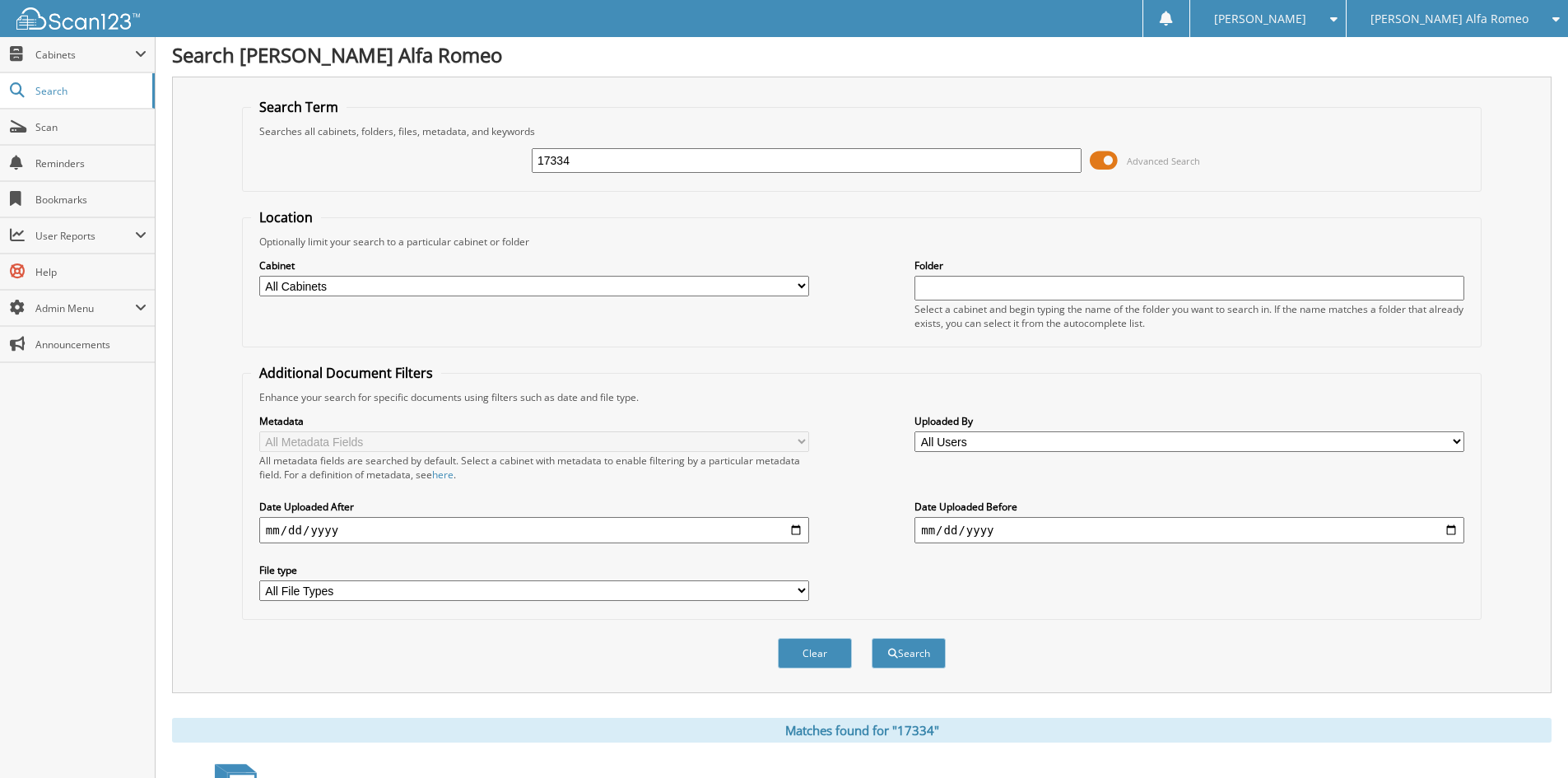
scroll to position [0, 0]
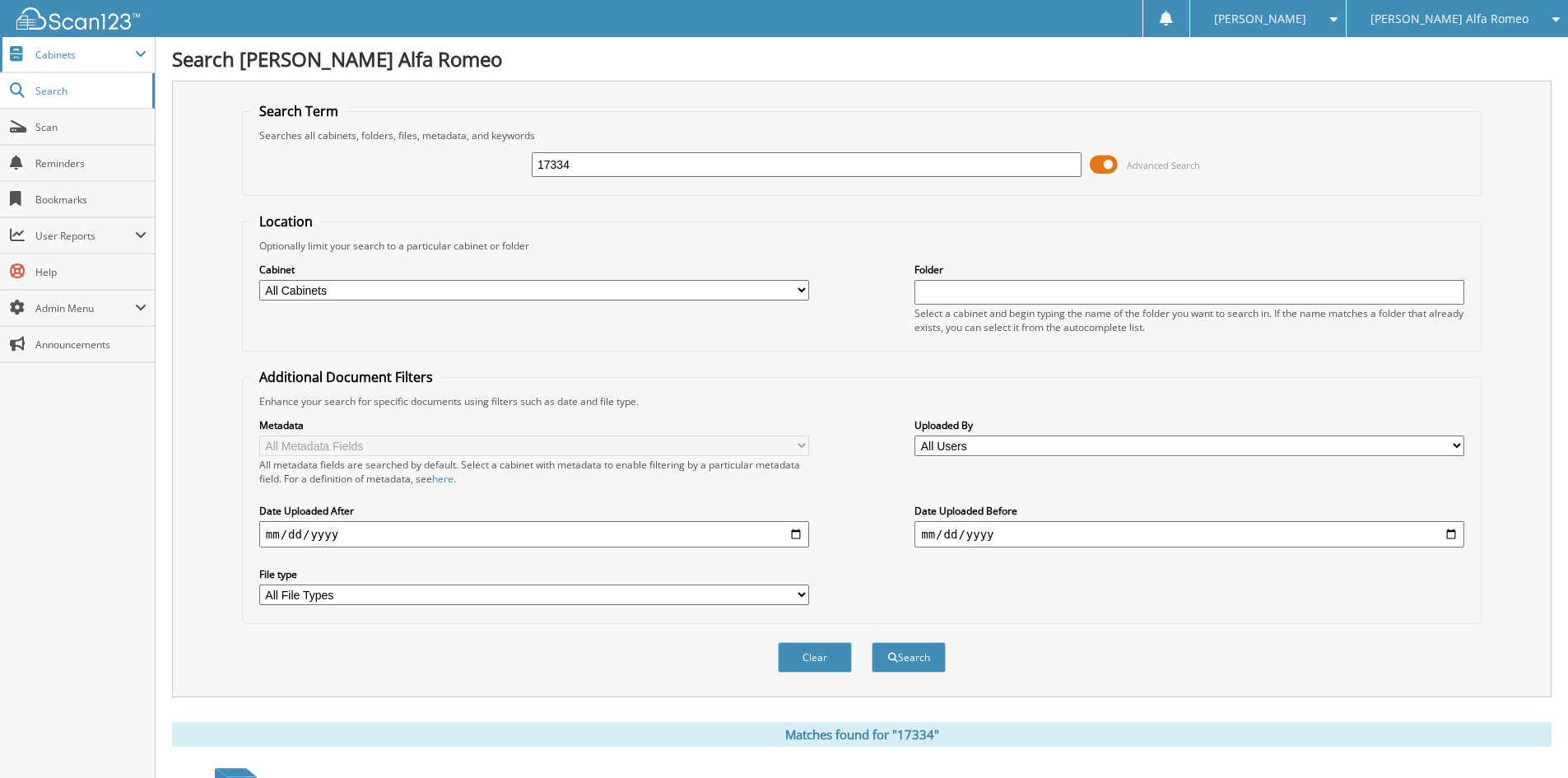
click at [37, 42] on span "Cabinets" at bounding box center [77, 55] width 155 height 36
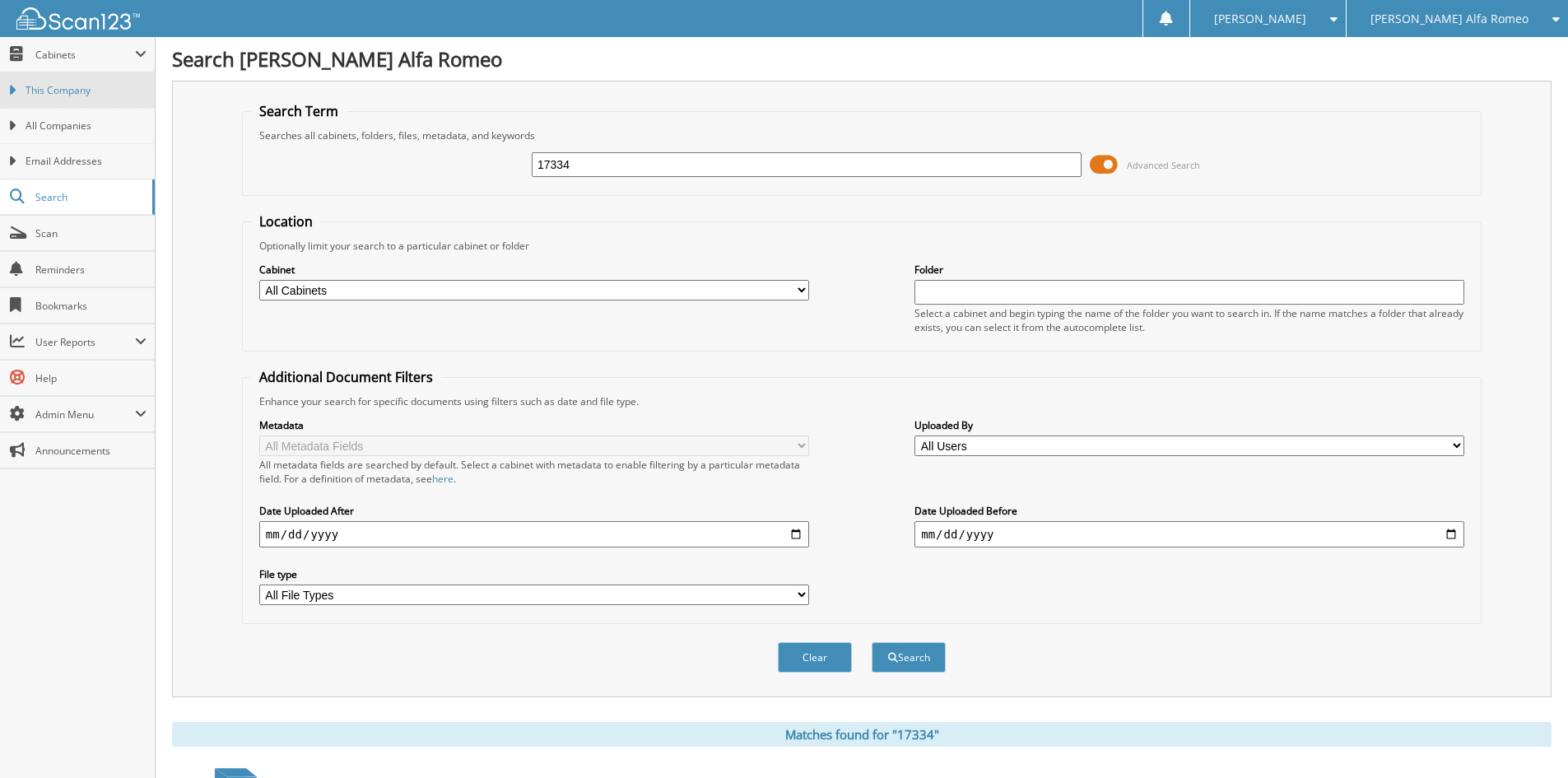
click at [66, 89] on span "This Company" at bounding box center [86, 90] width 121 height 14
